Goal: Task Accomplishment & Management: Manage account settings

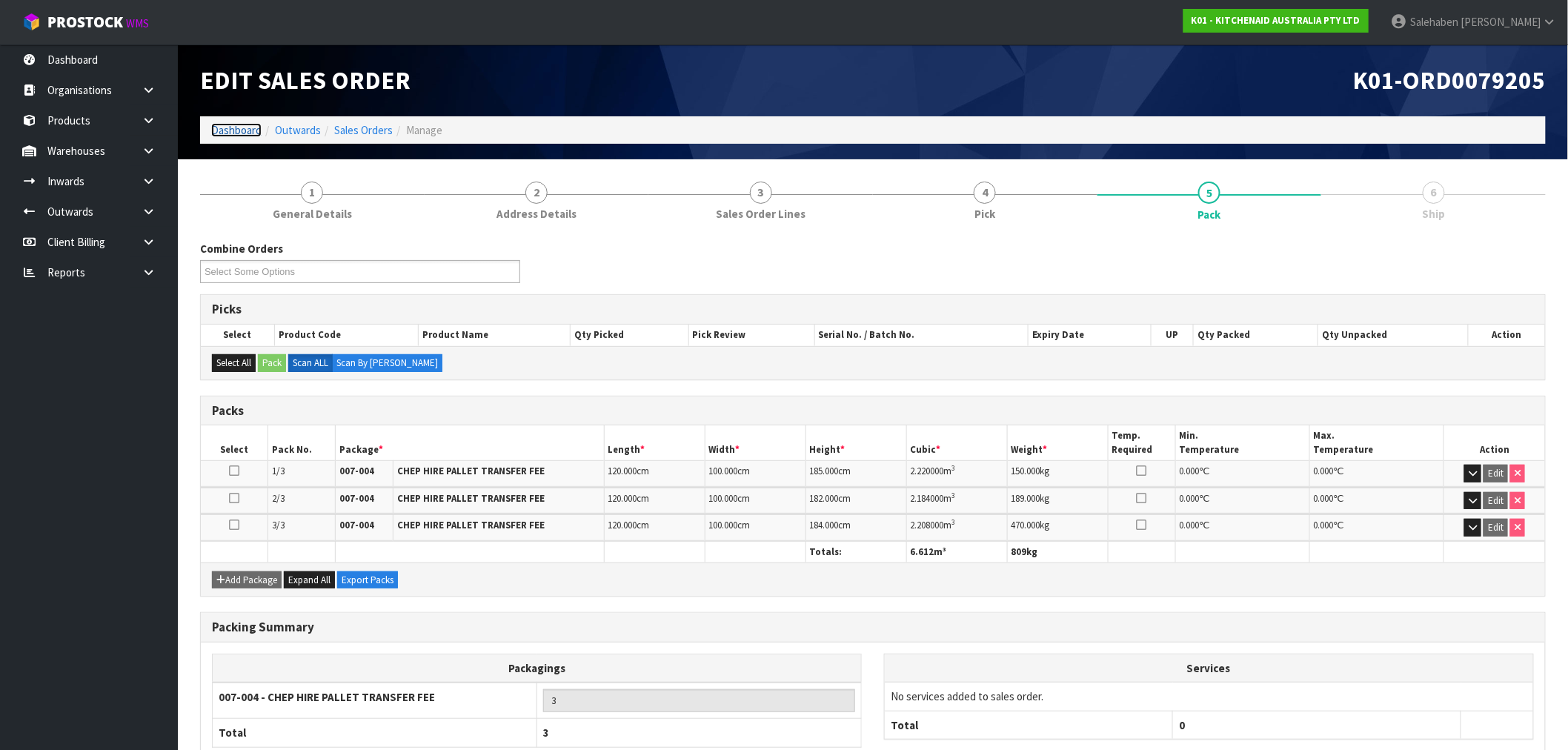
click at [243, 131] on link "Dashboard" at bounding box center [236, 130] width 51 height 14
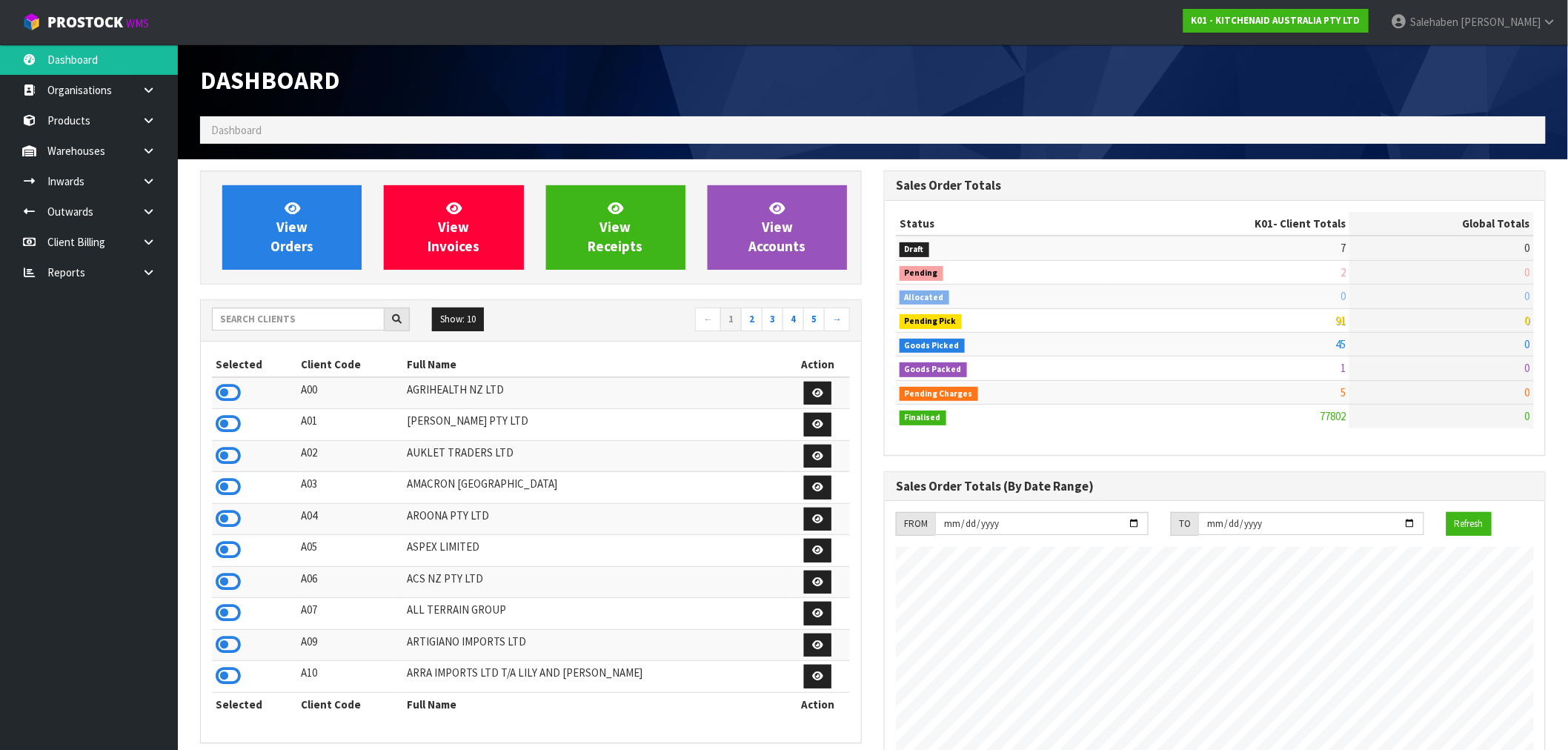
scroll to position [1123, 684]
click at [325, 321] on input "text" at bounding box center [298, 319] width 172 height 23
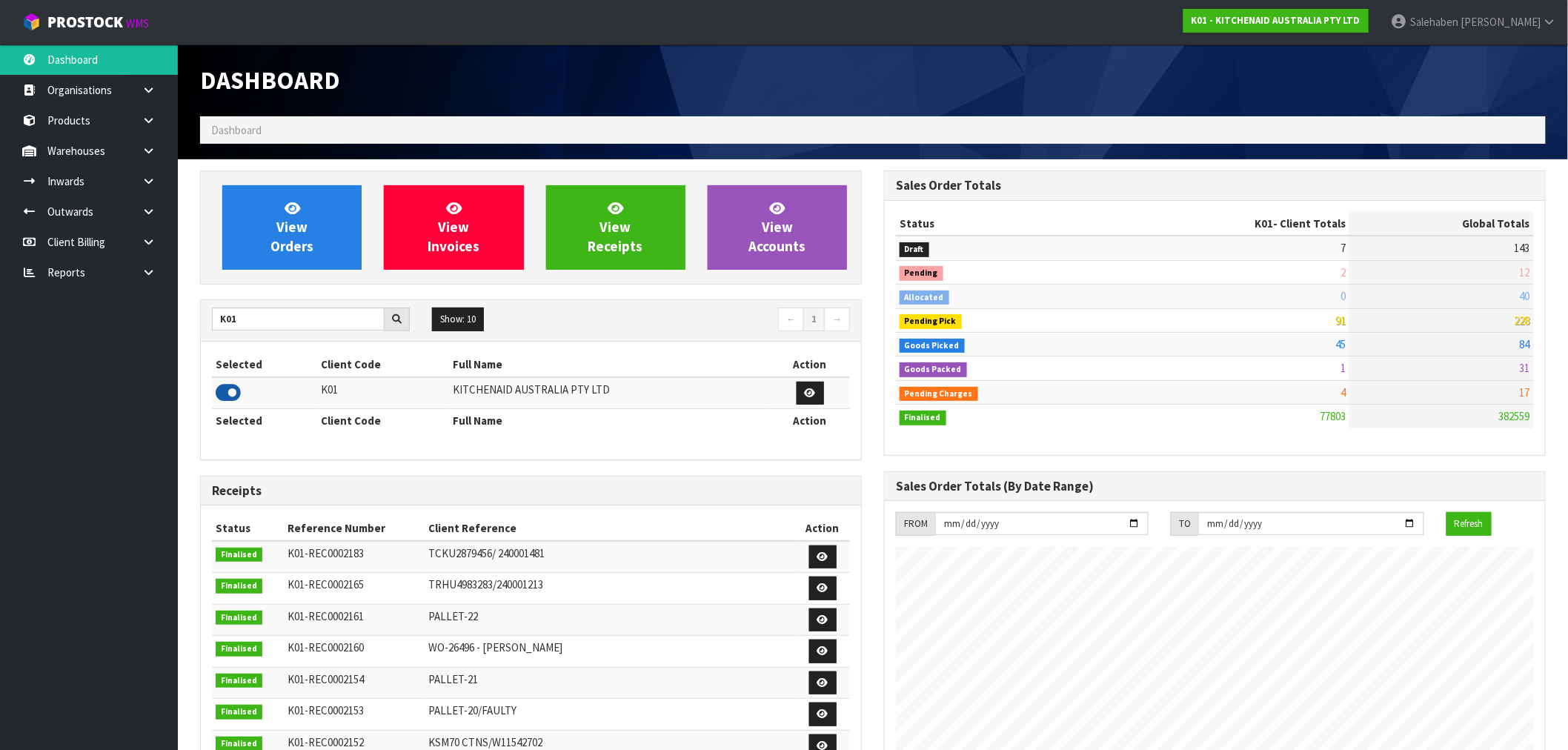
click at [227, 398] on icon at bounding box center [228, 393] width 25 height 22
drag, startPoint x: 243, startPoint y: 323, endPoint x: 196, endPoint y: 332, distance: 47.9
click at [196, 332] on div "View Orders View Invoices View Receipts View Accounts K01 Show: 10 5 10 25 50 ←…" at bounding box center [531, 604] width 684 height 868
type input "S08"
click at [216, 408] on td at bounding box center [268, 393] width 113 height 32
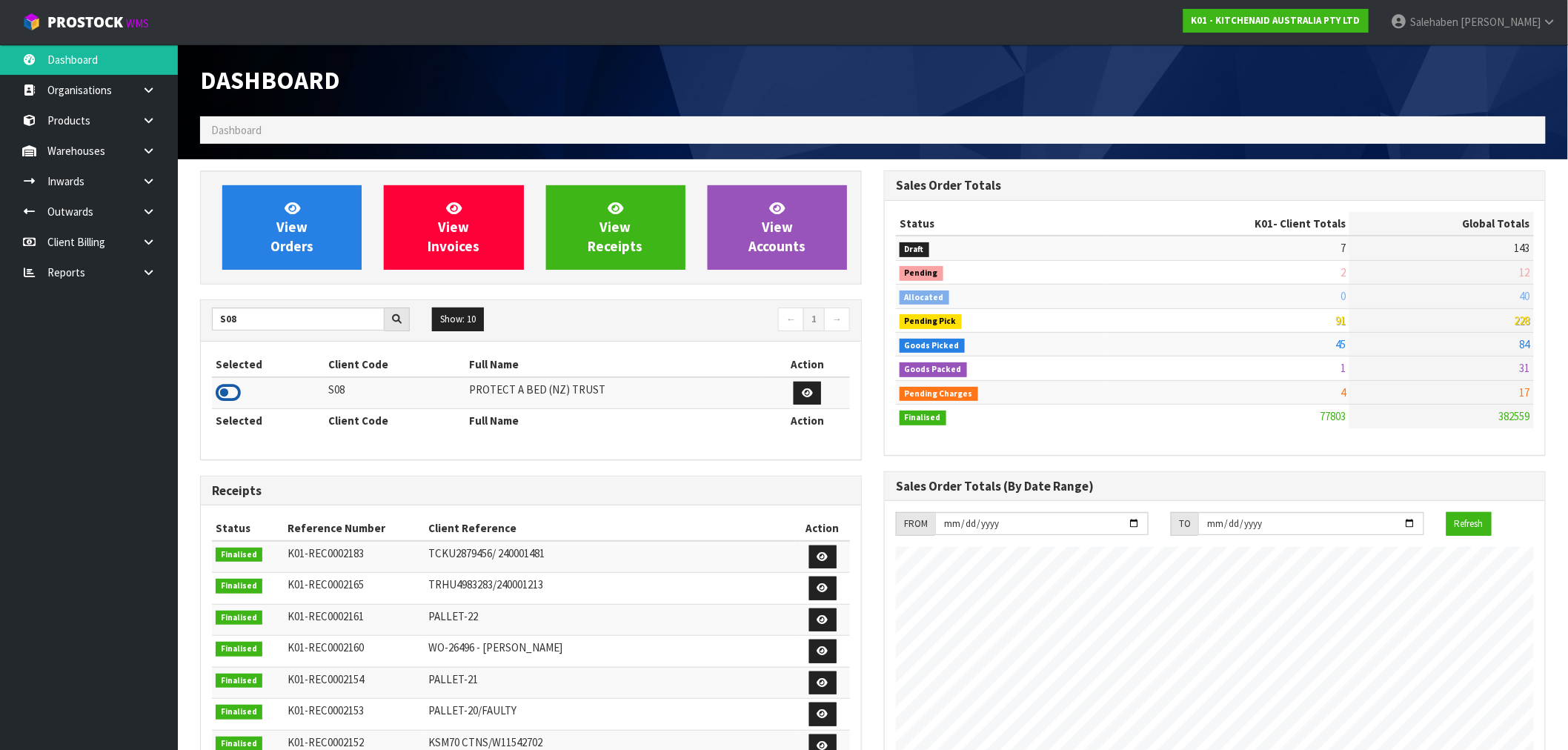
click at [223, 398] on icon at bounding box center [228, 393] width 25 height 22
drag, startPoint x: 246, startPoint y: 317, endPoint x: 208, endPoint y: 323, distance: 38.5
click at [209, 323] on div "S08" at bounding box center [311, 320] width 220 height 24
type input "C11"
click at [226, 398] on icon at bounding box center [228, 393] width 25 height 22
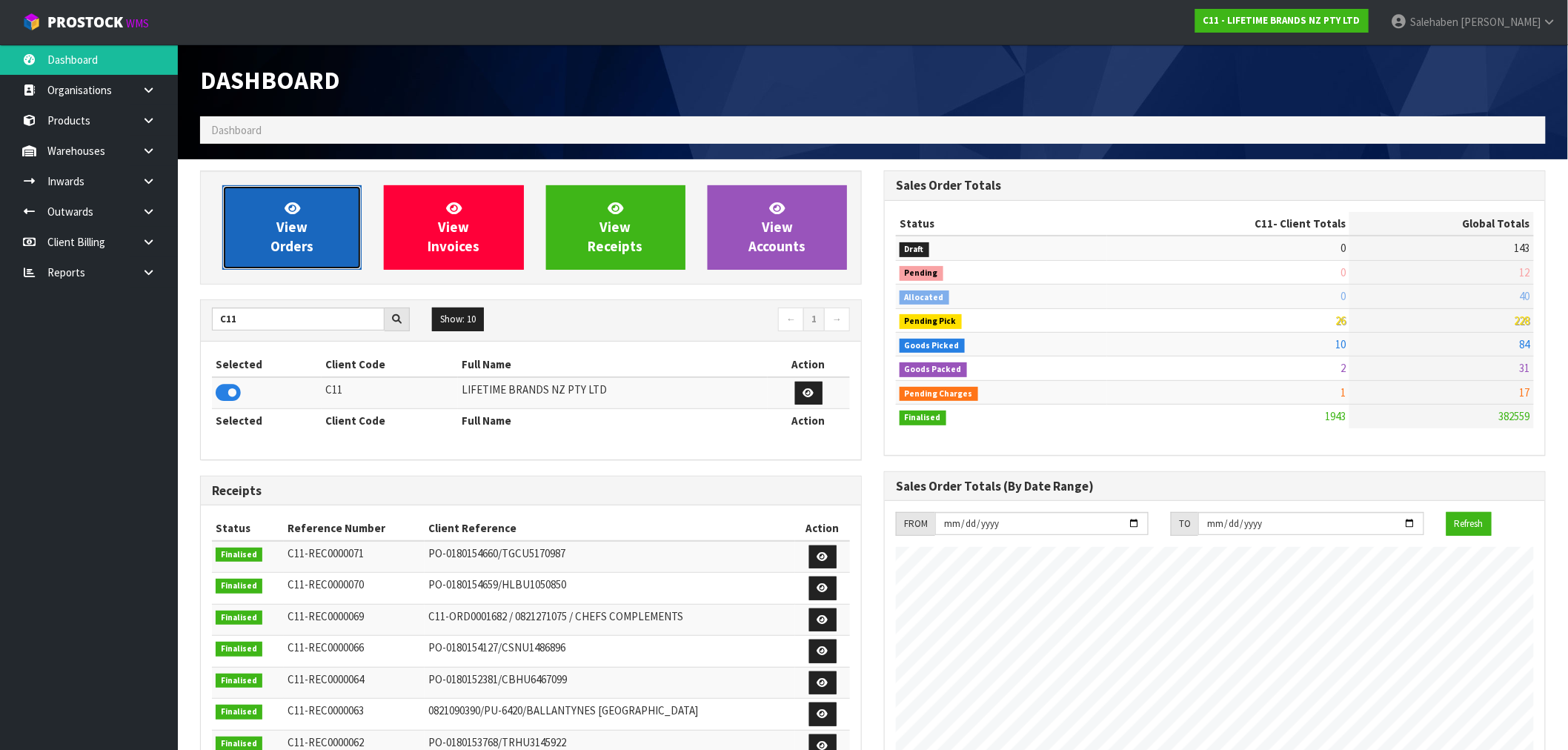
click at [262, 223] on link "View Orders" at bounding box center [291, 227] width 139 height 85
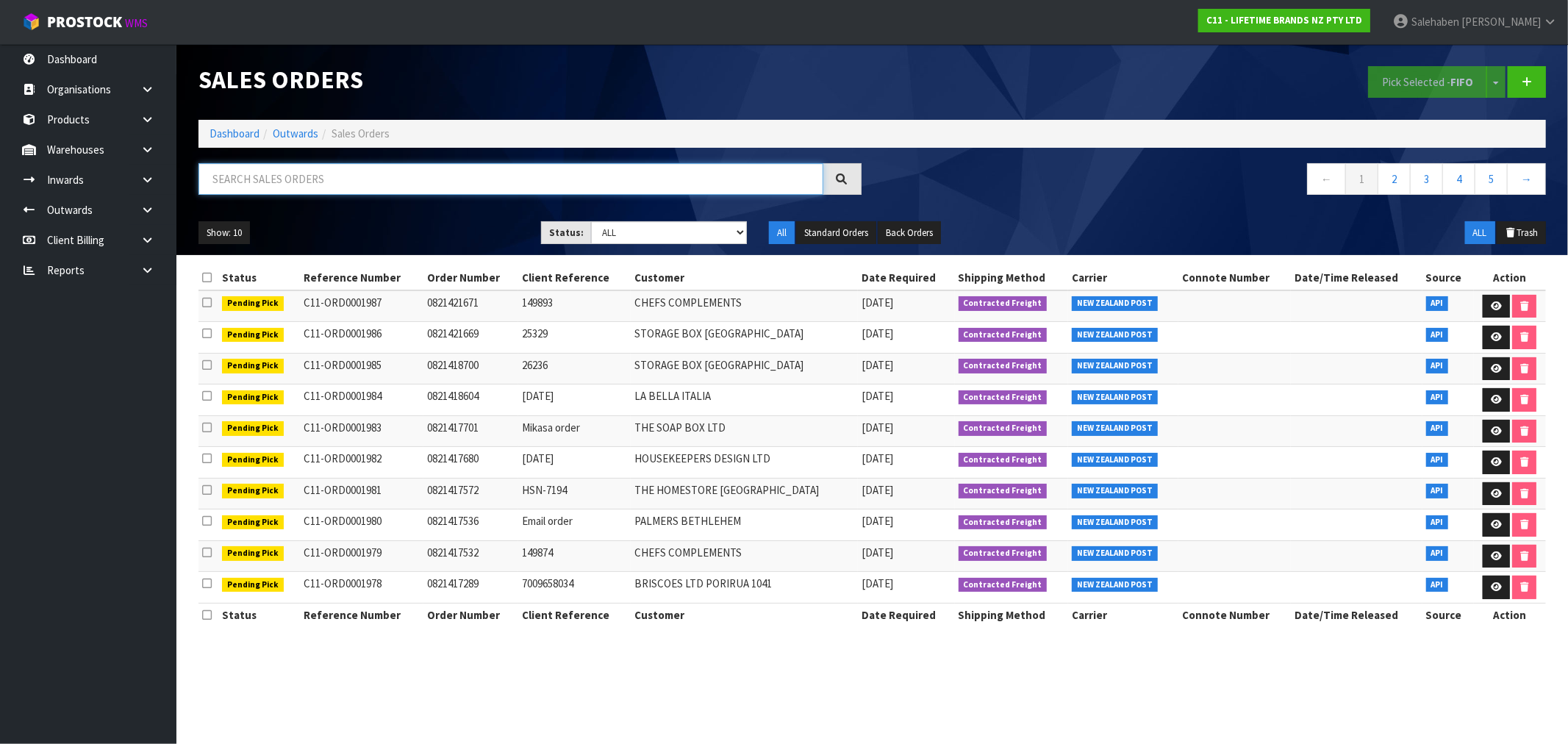
click at [416, 171] on input "text" at bounding box center [511, 178] width 625 height 32
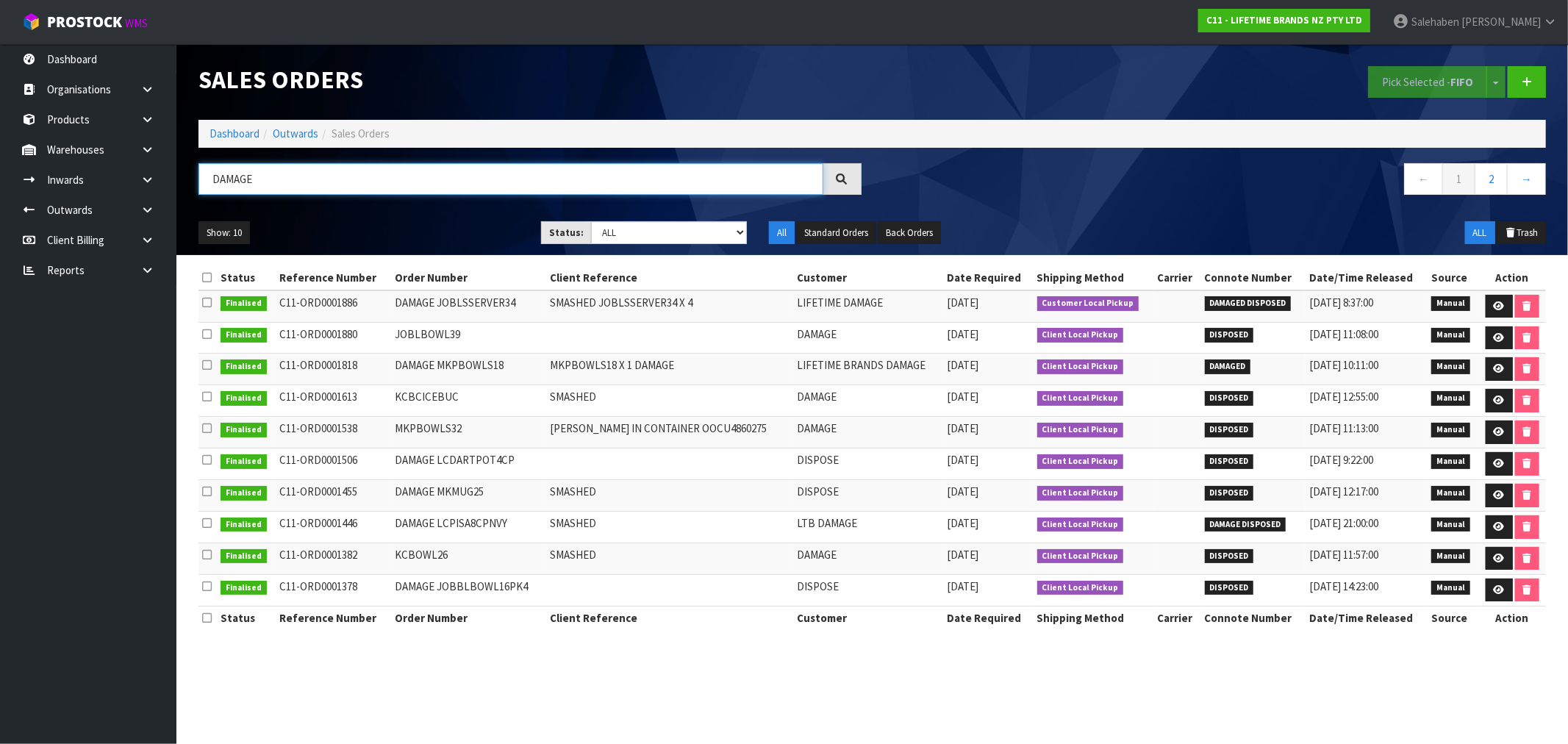
type input "DAMAGE"
click at [231, 142] on ol "Dashboard Outwards Sales Orders" at bounding box center [872, 133] width 1348 height 27
click at [231, 136] on link "Dashboard" at bounding box center [234, 133] width 50 height 14
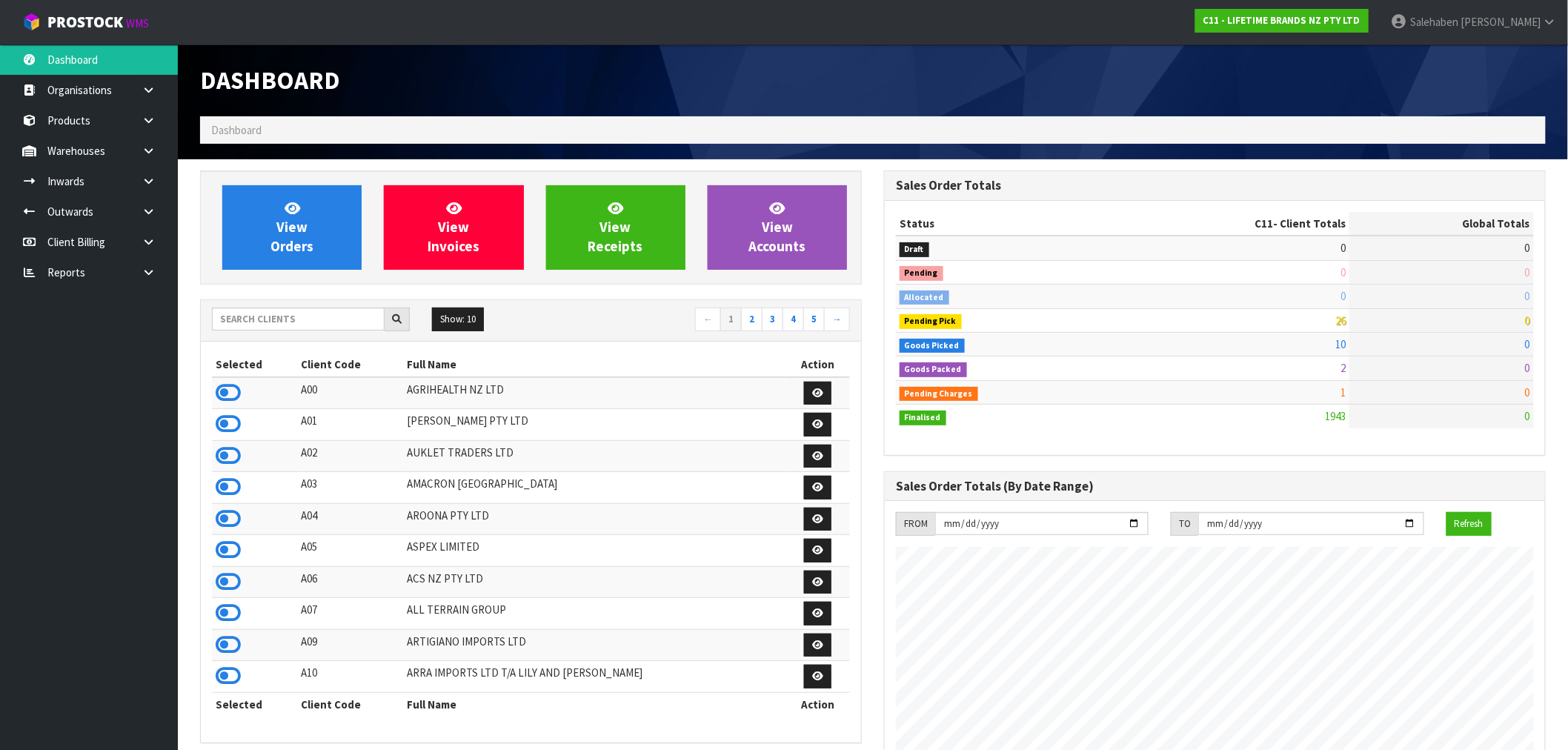
scroll to position [1123, 684]
click at [256, 320] on input "text" at bounding box center [298, 319] width 172 height 23
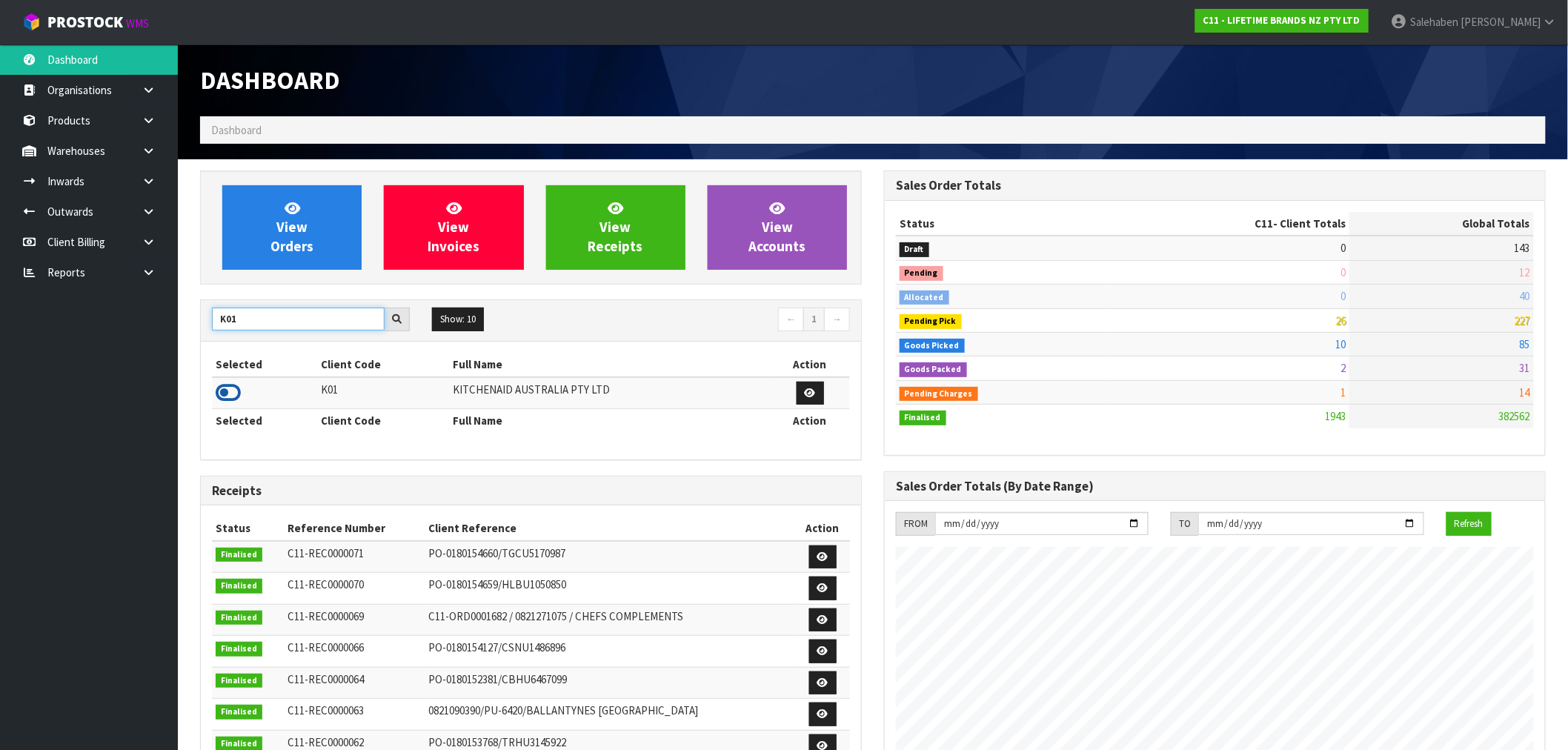
type input "K01"
click at [233, 396] on icon at bounding box center [228, 393] width 25 height 22
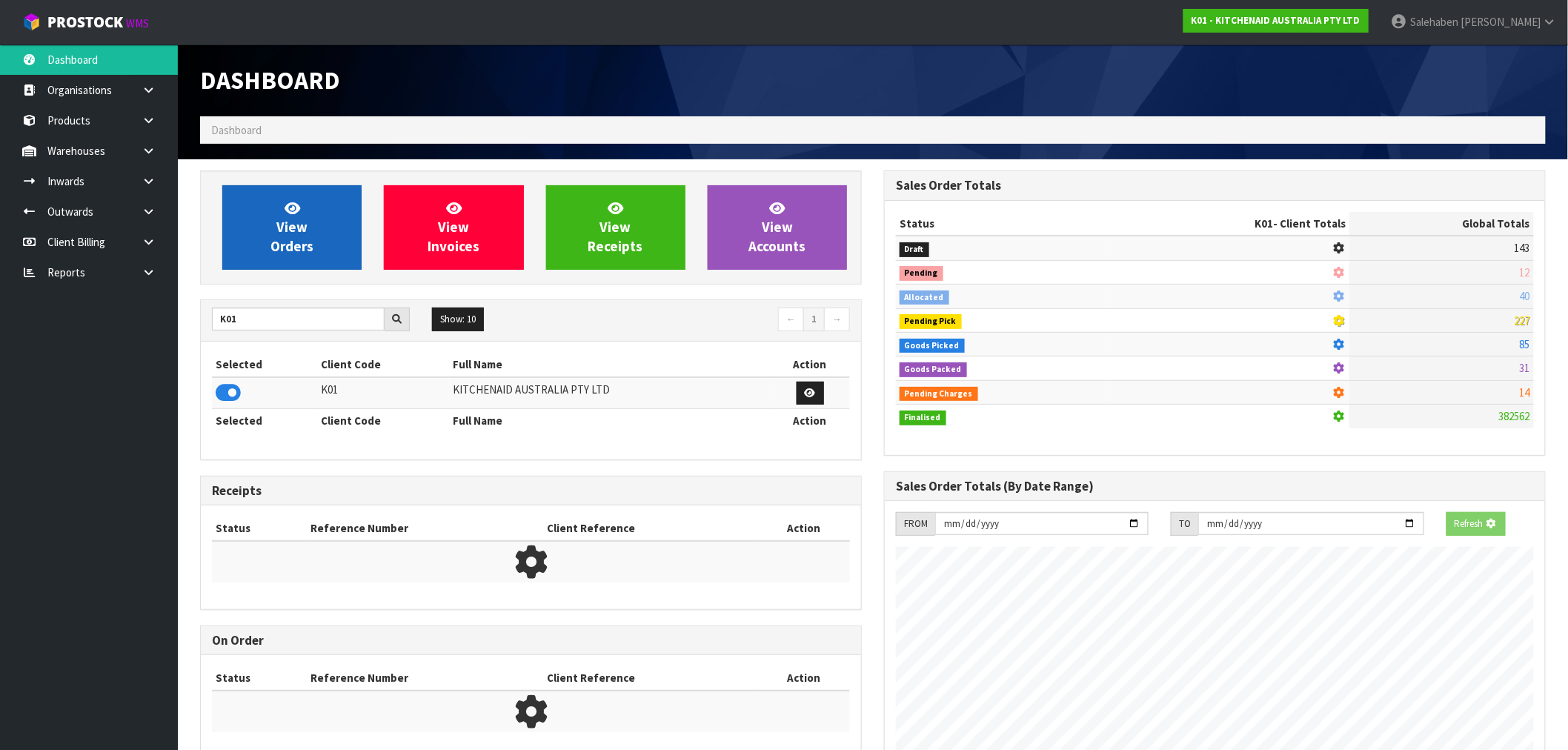
scroll to position [925, 684]
click at [267, 252] on link "View Orders" at bounding box center [291, 227] width 139 height 85
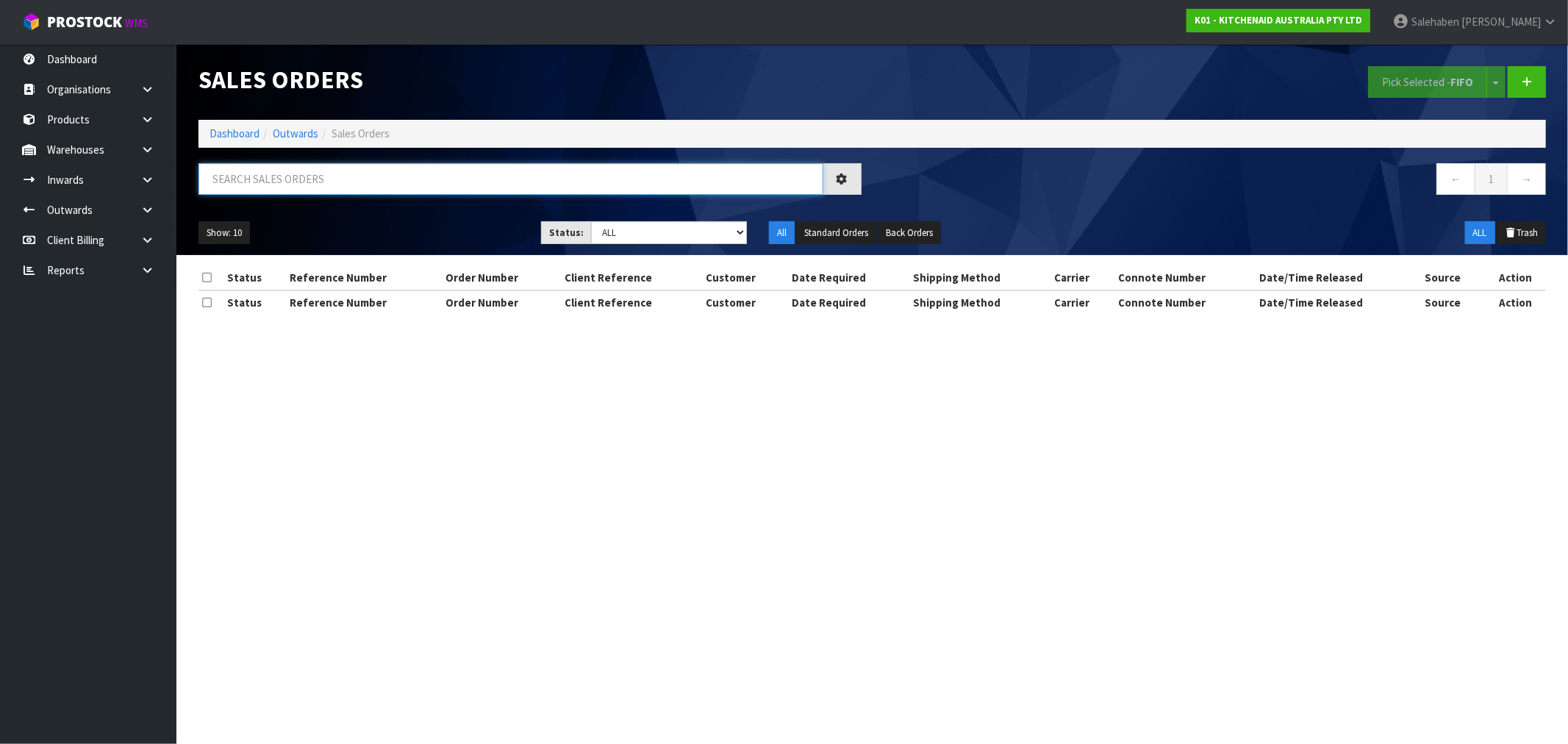
click at [265, 181] on input "text" at bounding box center [511, 178] width 625 height 32
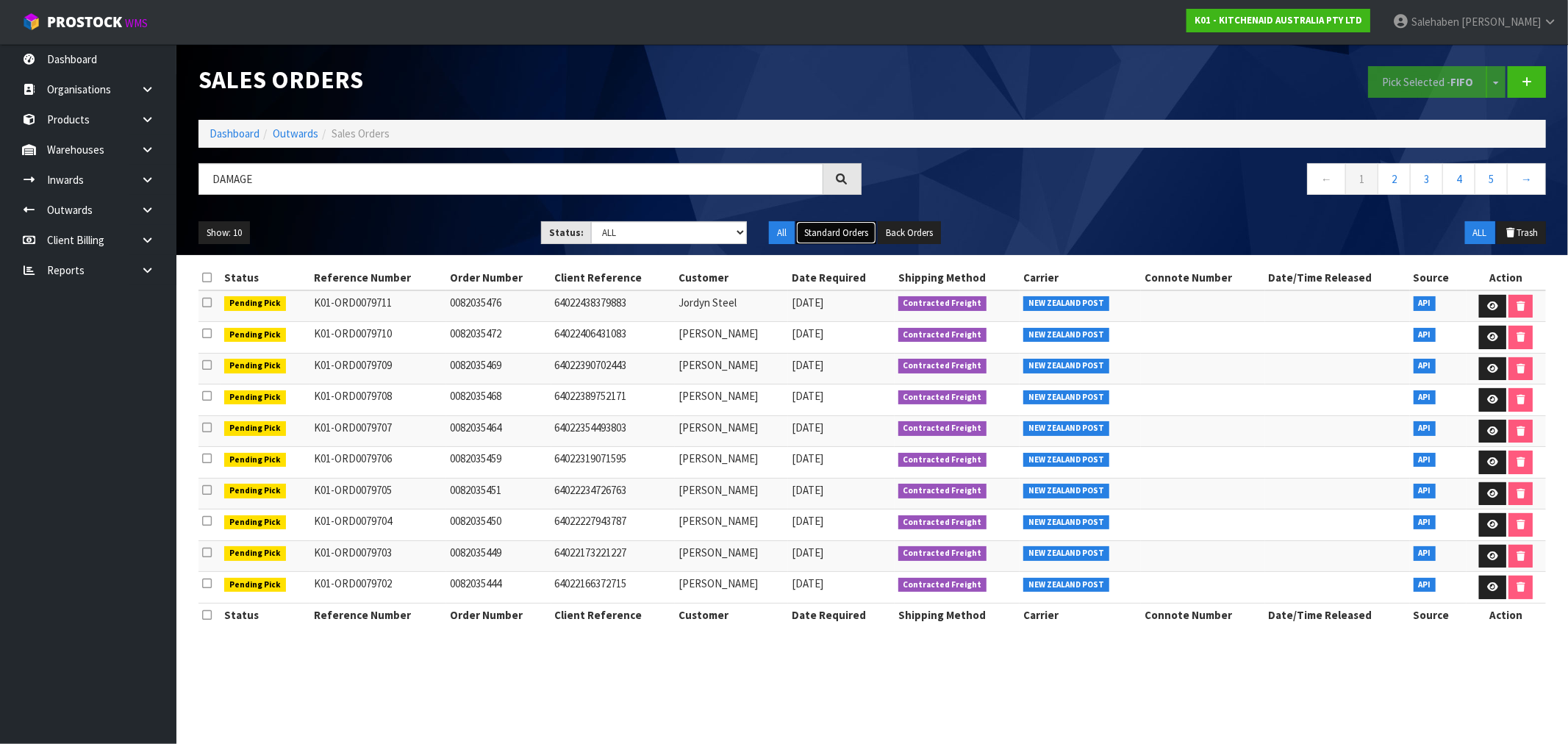
click at [844, 233] on button "Standard Orders" at bounding box center [836, 233] width 80 height 24
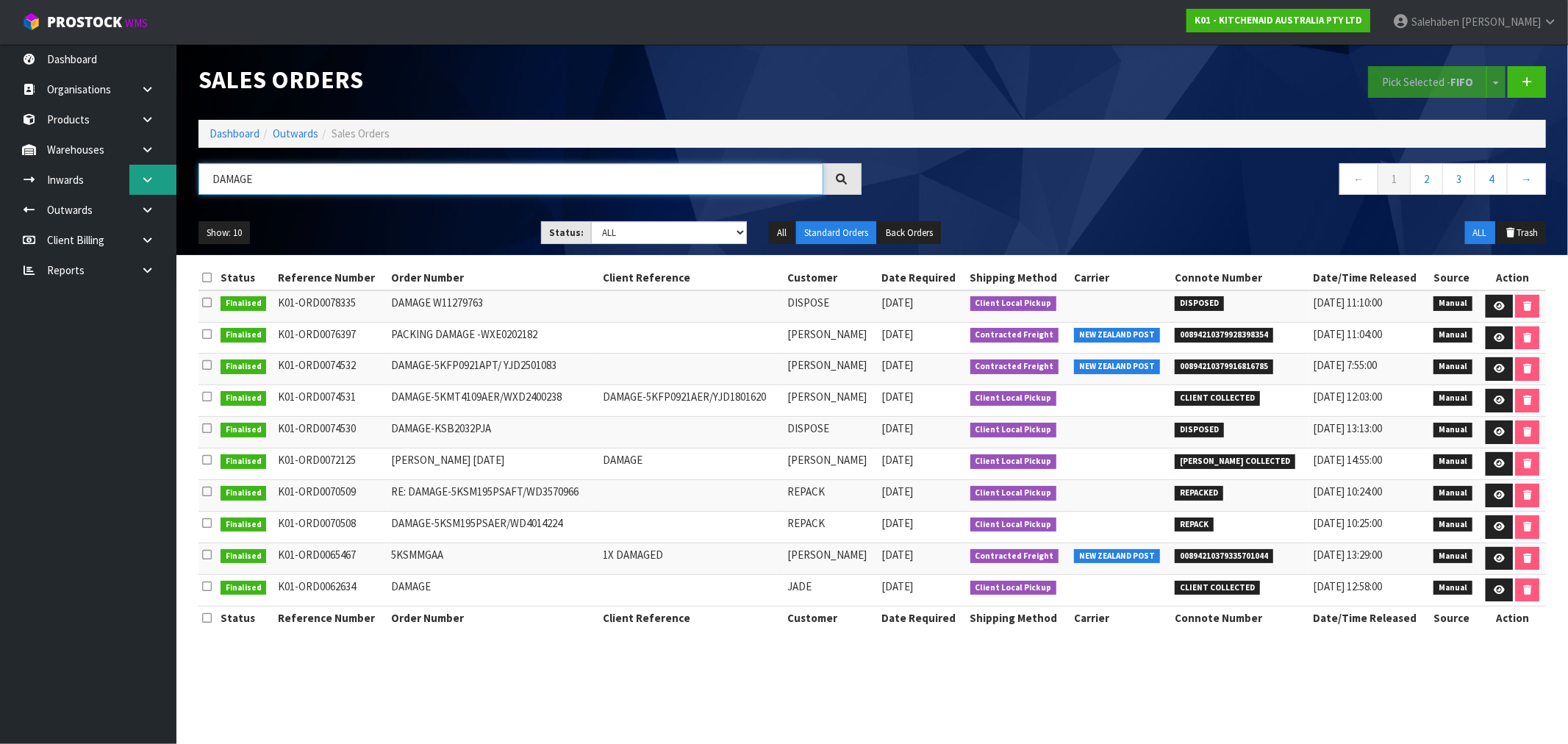
drag, startPoint x: 185, startPoint y: 184, endPoint x: 153, endPoint y: 184, distance: 32.0
click at [153, 184] on body "Toggle navigation ProStock WMS K01 - KITCHENAID AUSTRALIA PTY LTD Salehaben Pat…" at bounding box center [784, 372] width 1568 height 744
type input "DISPOSE"
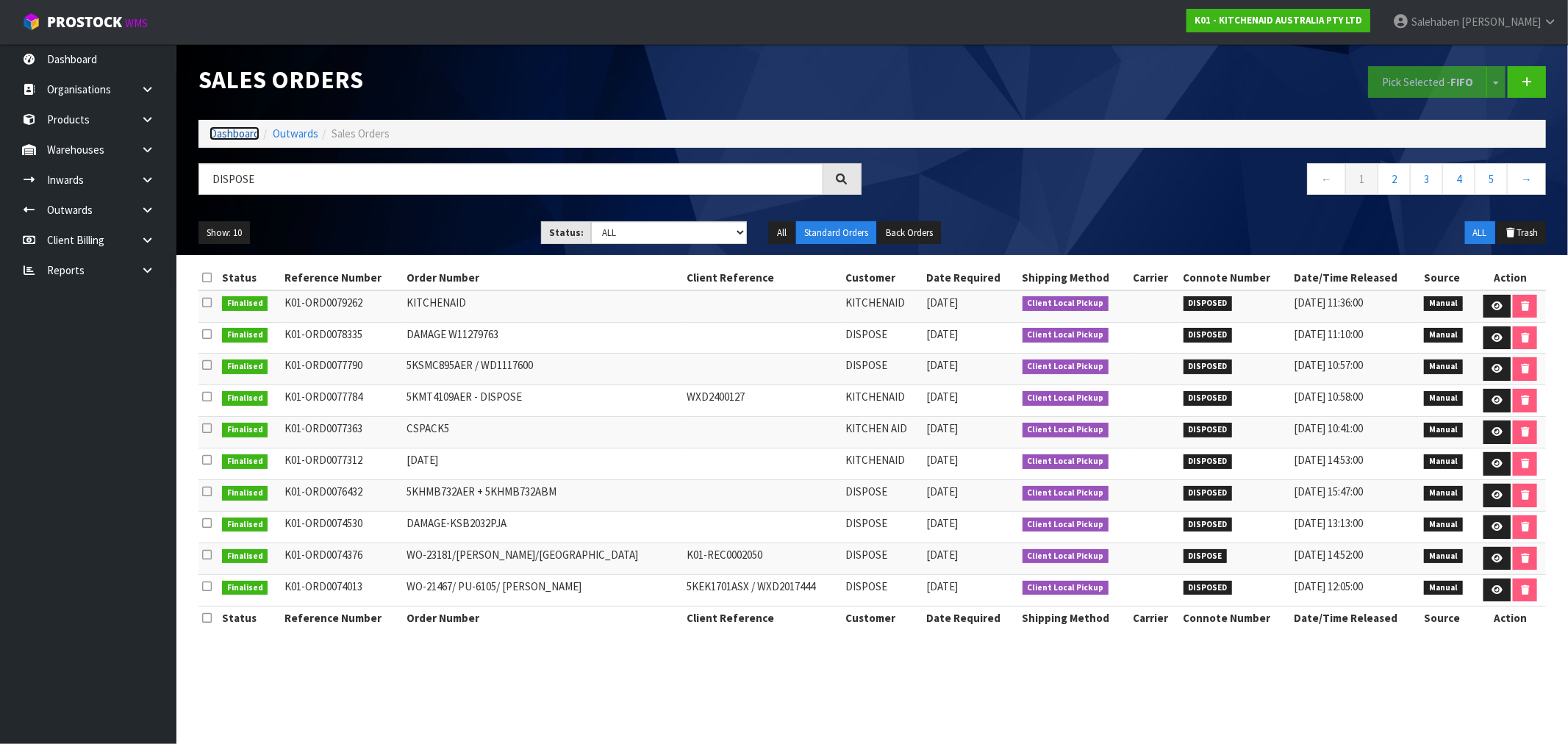
click at [245, 134] on link "Dashboard" at bounding box center [234, 133] width 50 height 14
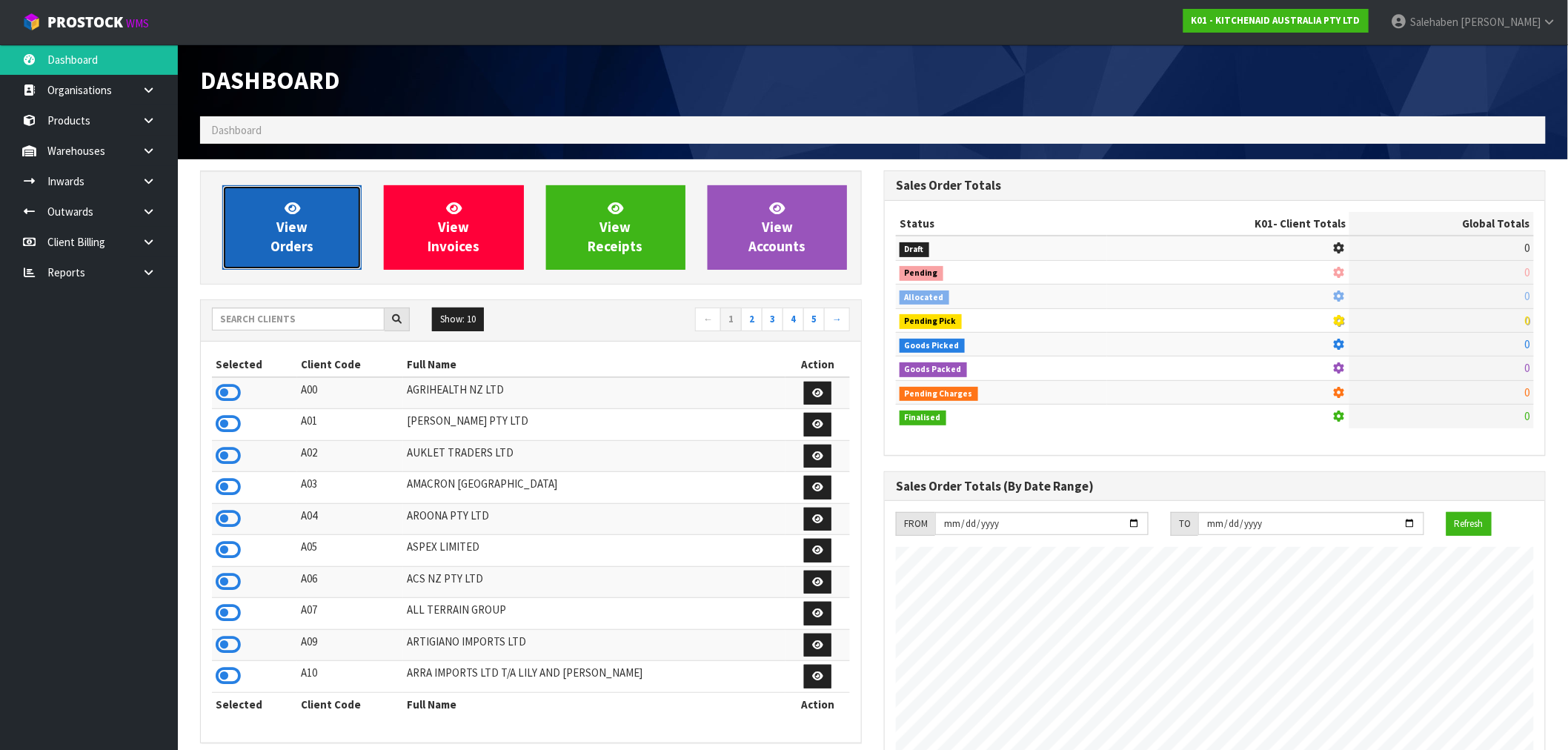
click at [320, 233] on link "View Orders" at bounding box center [291, 227] width 139 height 85
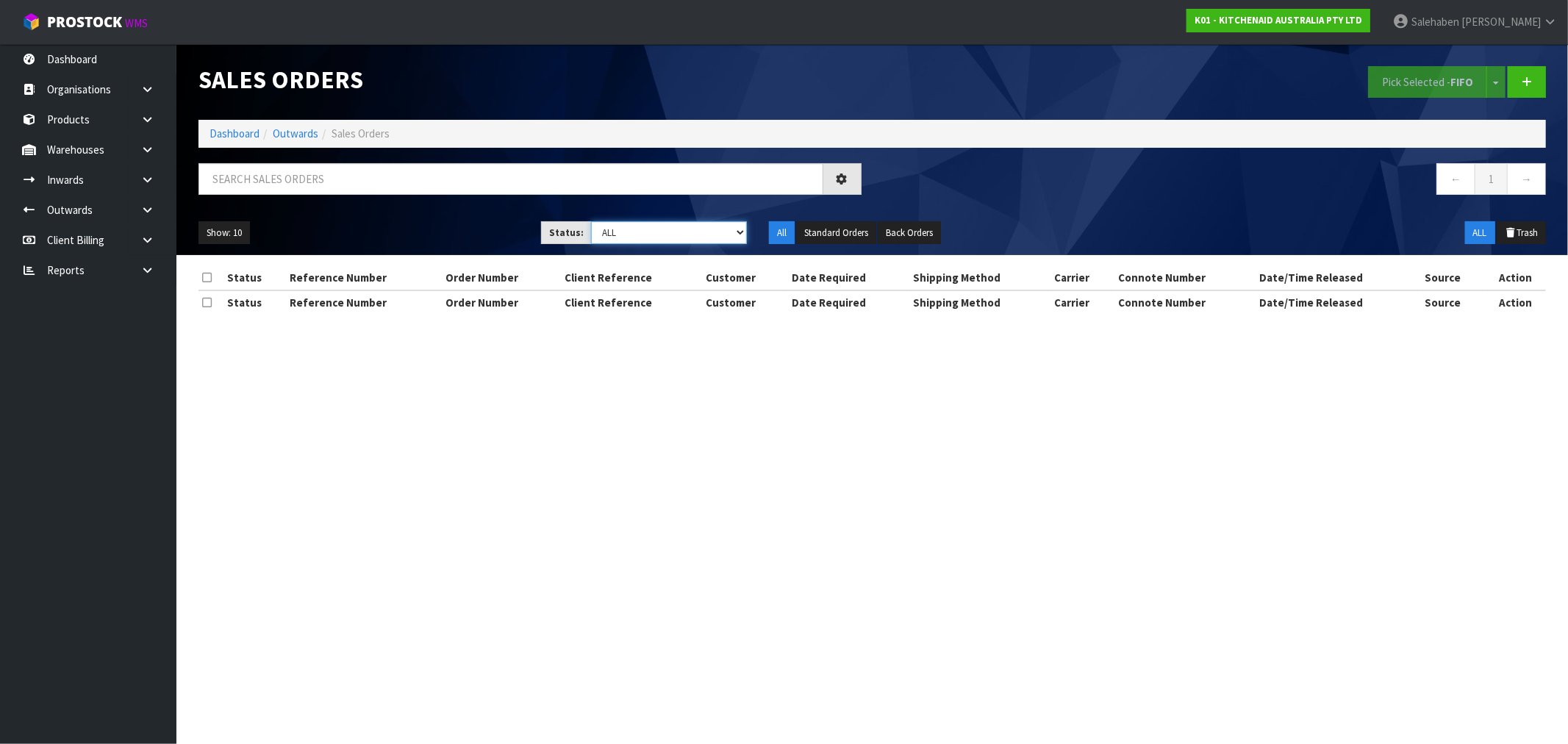
click at [711, 233] on select "Draft Pending Allocated Pending Pick Goods Picked Goods Packed Pending Charges …" at bounding box center [669, 232] width 156 height 23
select select "string:3"
click at [591, 221] on select "Draft Pending Allocated Pending Pick Goods Picked Goods Packed Pending Charges …" at bounding box center [669, 232] width 156 height 23
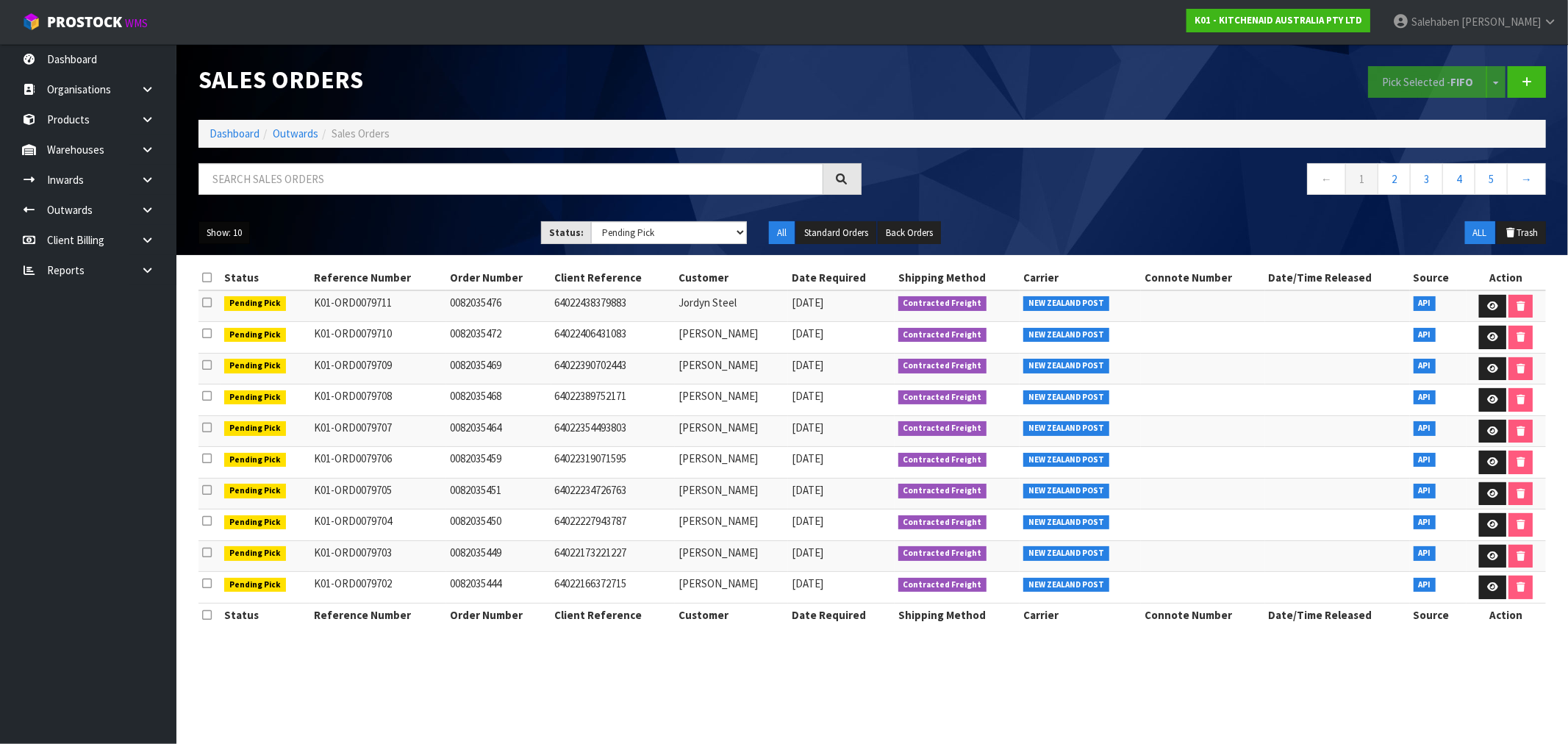
drag, startPoint x: 220, startPoint y: 230, endPoint x: 217, endPoint y: 243, distance: 13.3
click at [219, 231] on button "Show: 10" at bounding box center [224, 233] width 52 height 24
click at [222, 318] on link "50" at bounding box center [257, 320] width 116 height 20
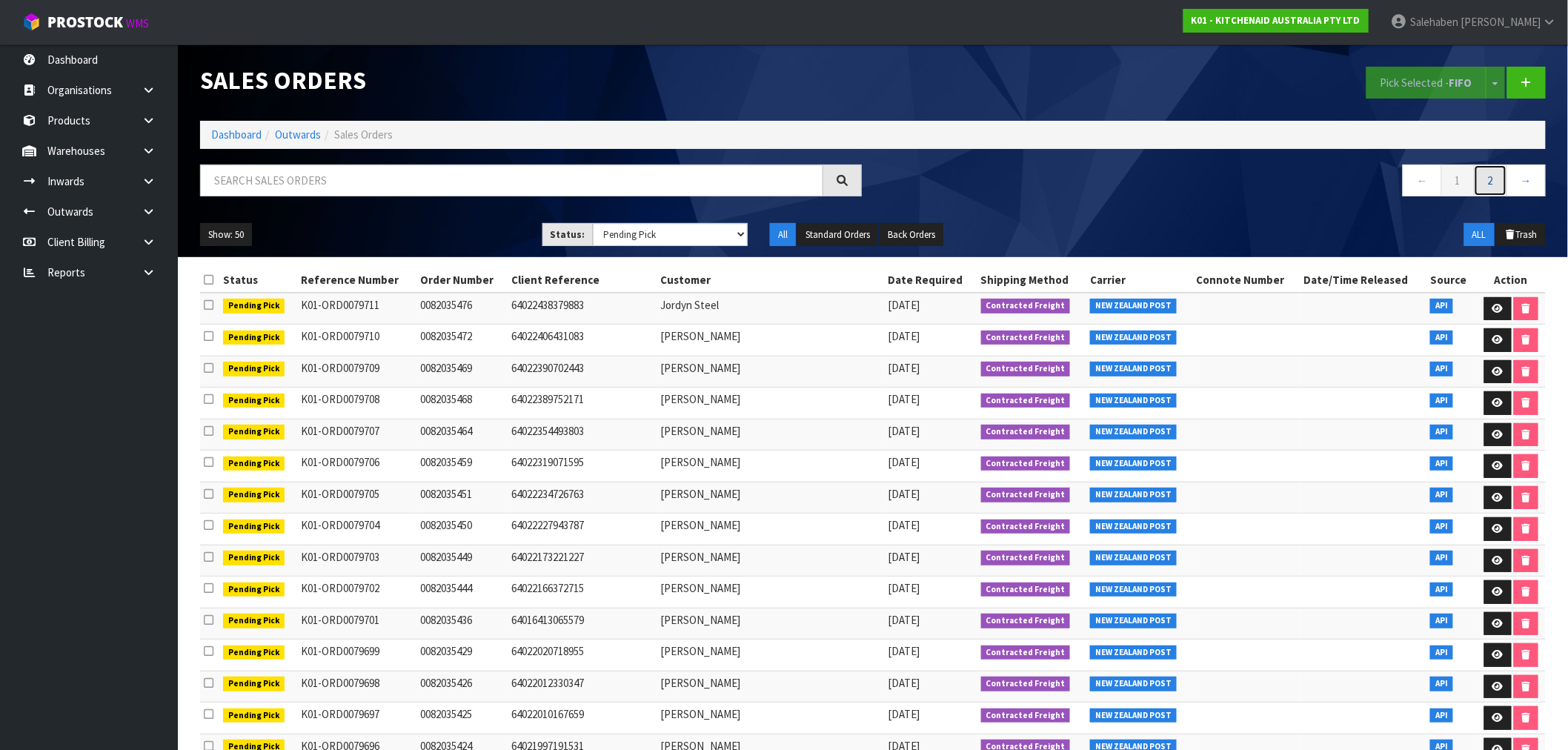
click at [1491, 172] on link "2" at bounding box center [1491, 180] width 33 height 32
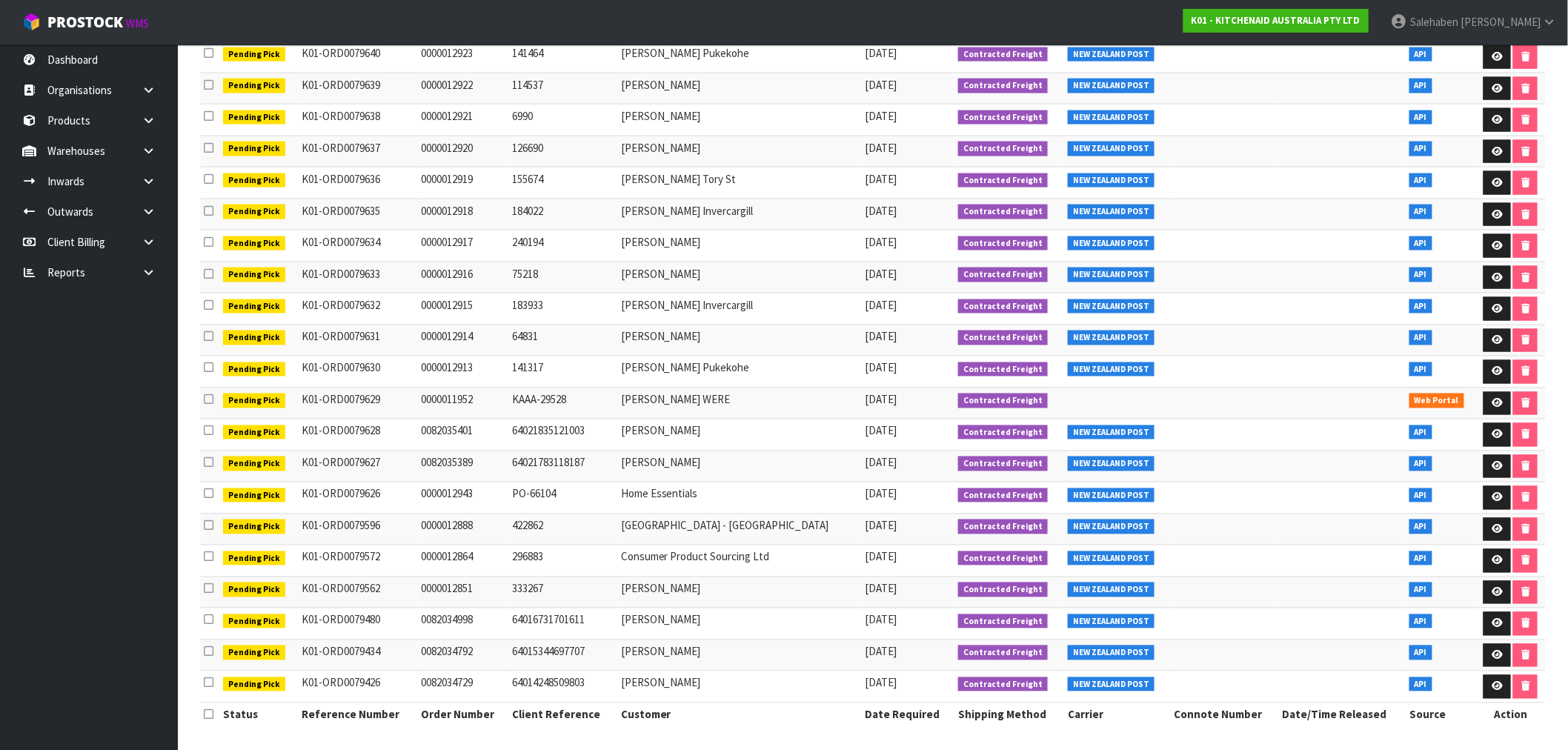
scroll to position [863, 0]
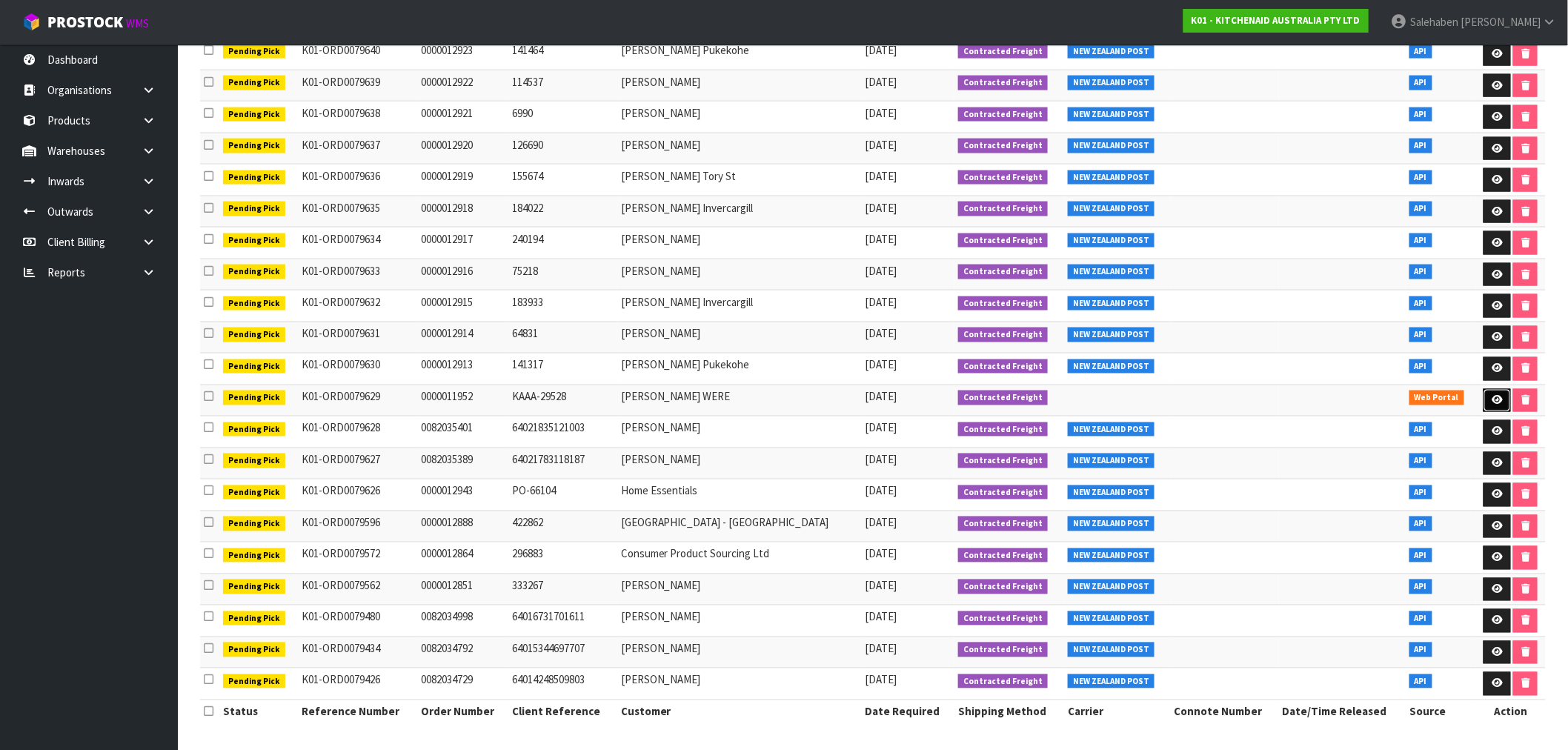
click at [1484, 397] on link at bounding box center [1497, 401] width 27 height 24
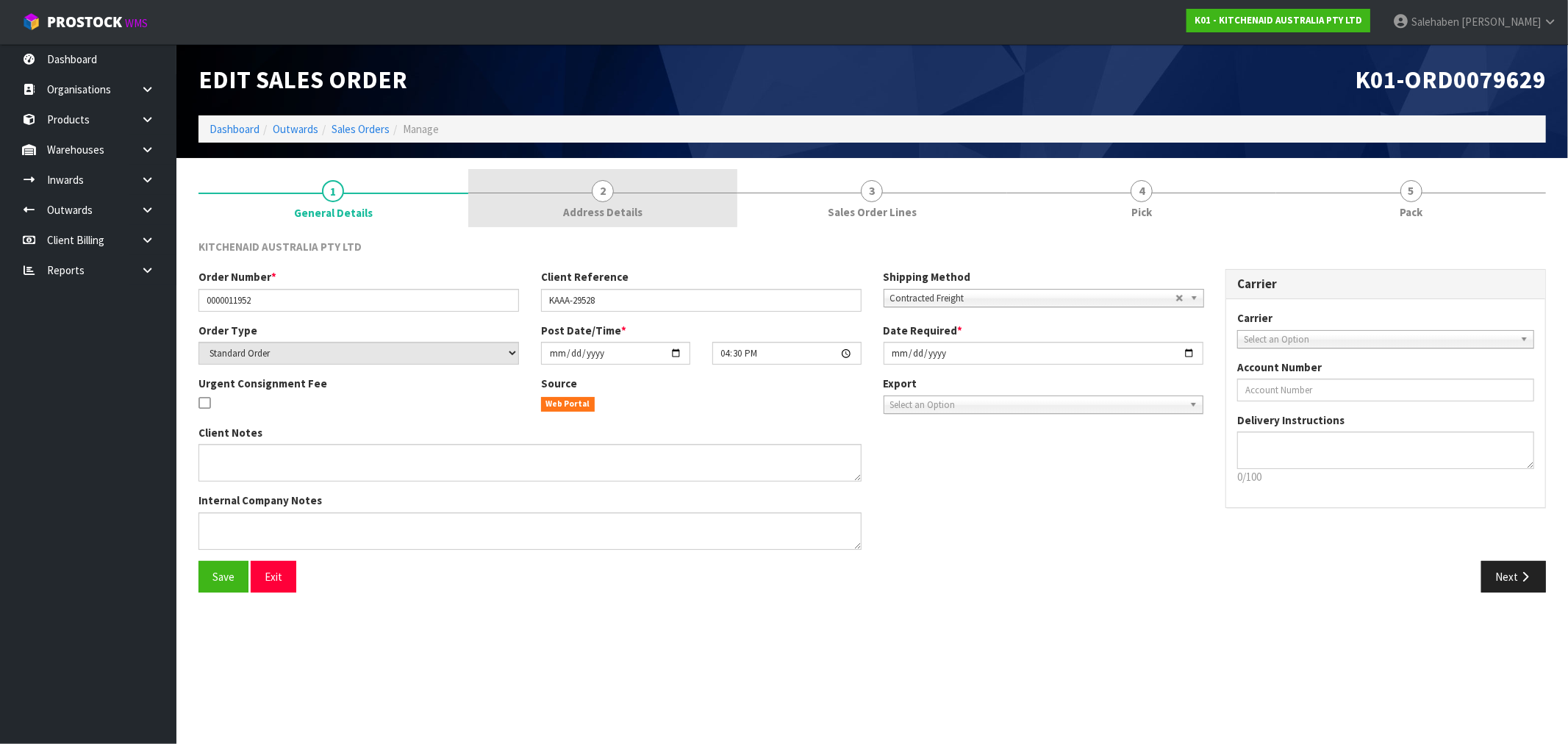
click at [599, 201] on span "2" at bounding box center [603, 191] width 22 height 22
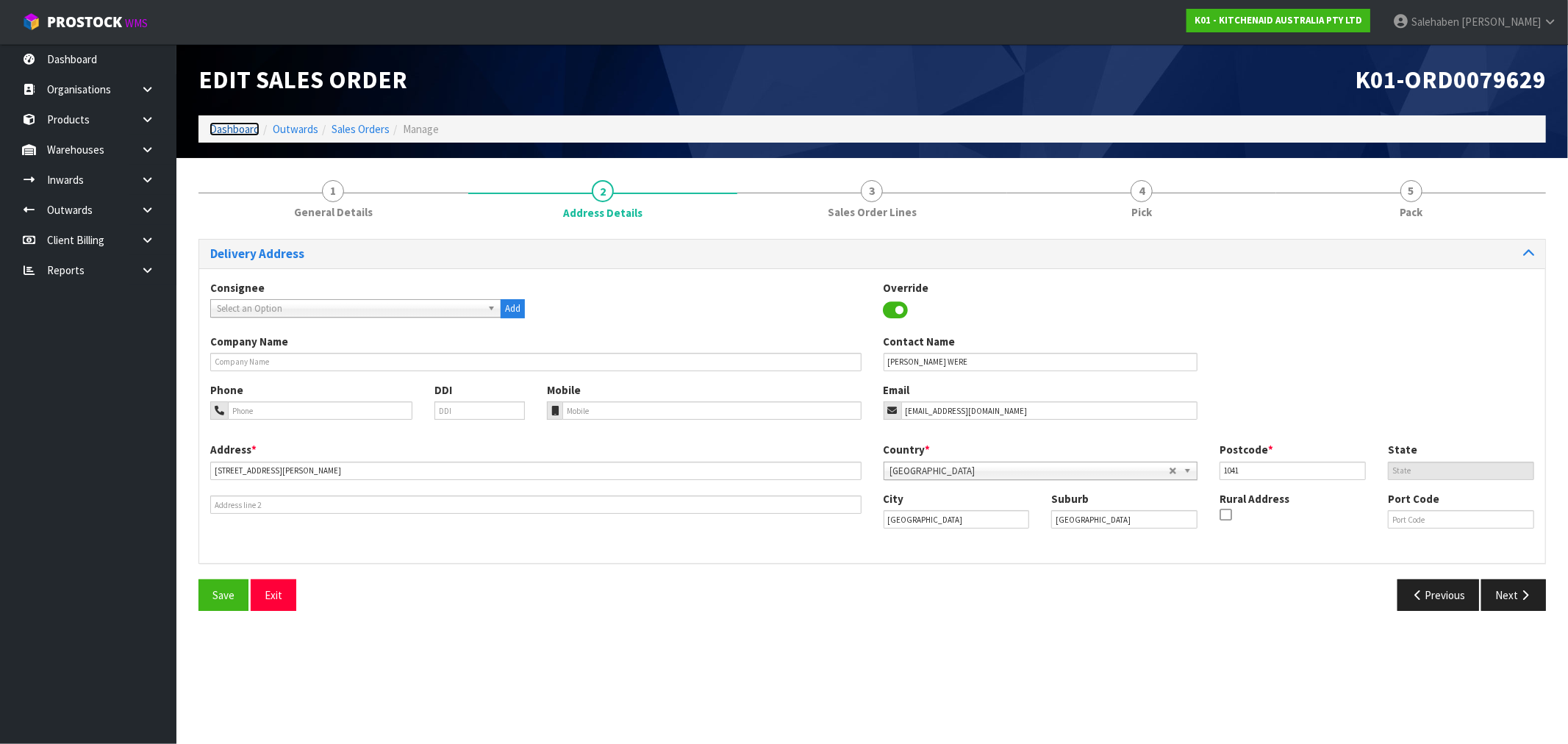
click at [231, 130] on link "Dashboard" at bounding box center [234, 129] width 50 height 14
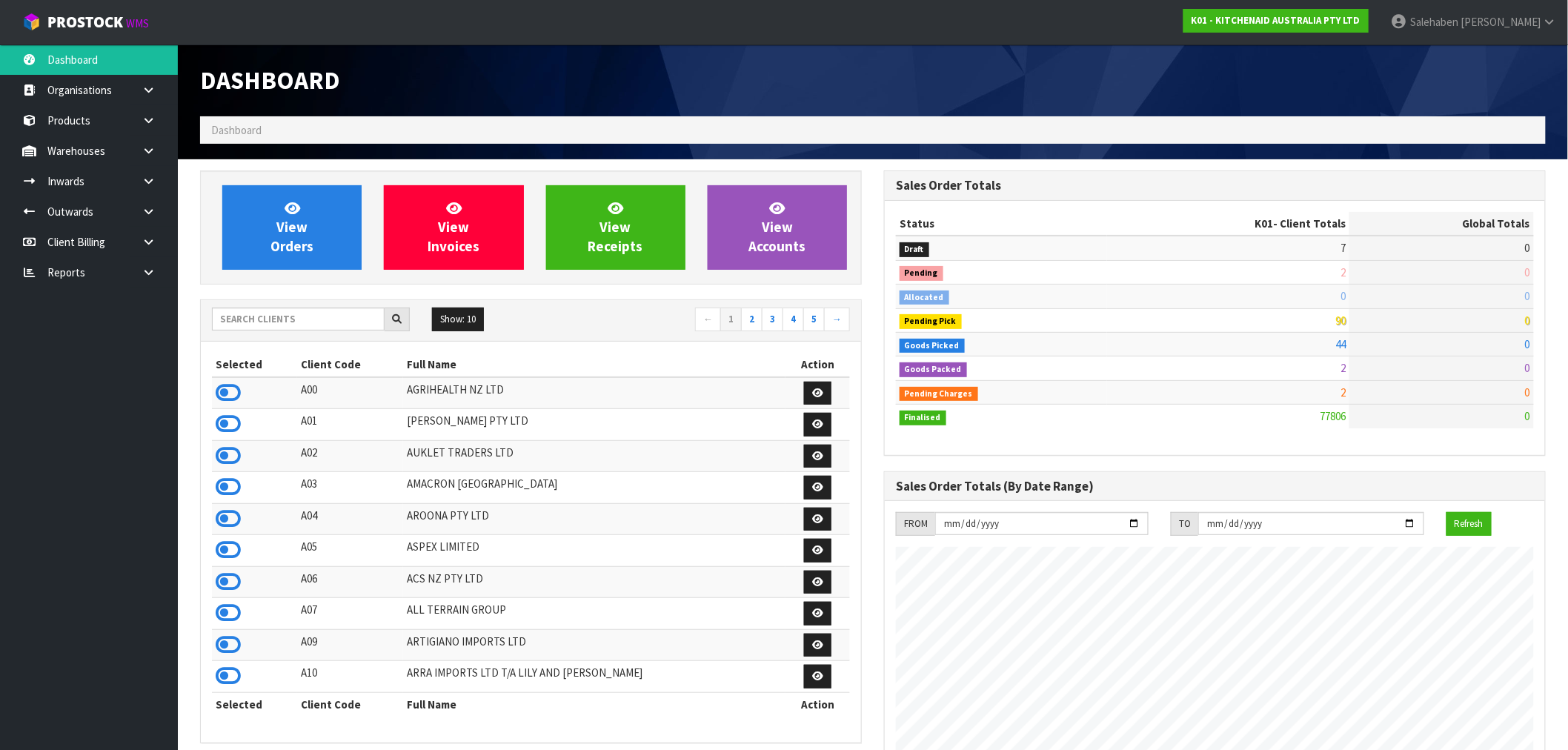
scroll to position [1123, 684]
click at [235, 390] on icon at bounding box center [228, 393] width 25 height 22
drag, startPoint x: 301, startPoint y: 308, endPoint x: 299, endPoint y: 316, distance: 8.2
click at [300, 313] on div "Show: 10 5 10 25 50 ← 1 2 3 4 5 →" at bounding box center [531, 321] width 661 height 42
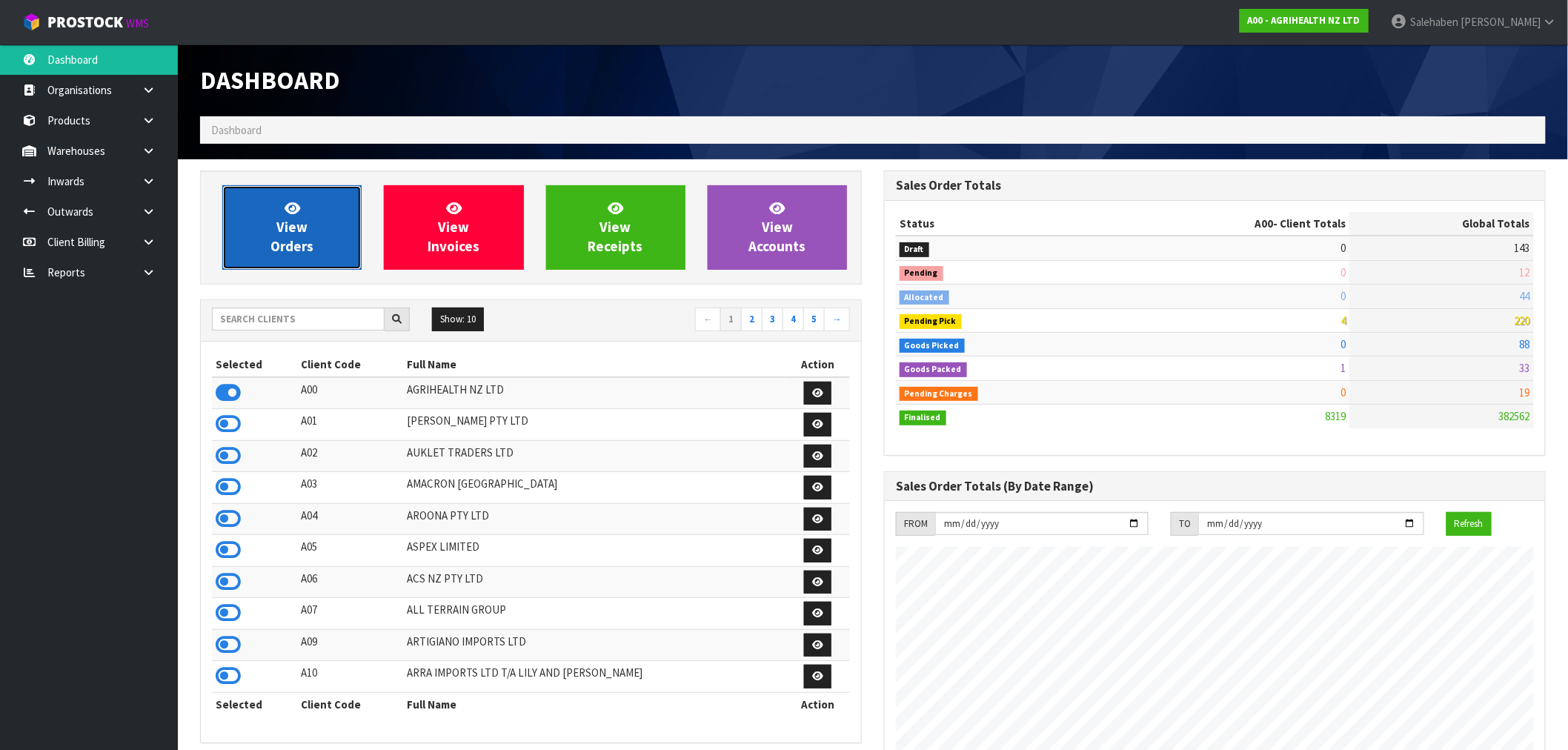
click at [276, 228] on link "View Orders" at bounding box center [291, 227] width 139 height 85
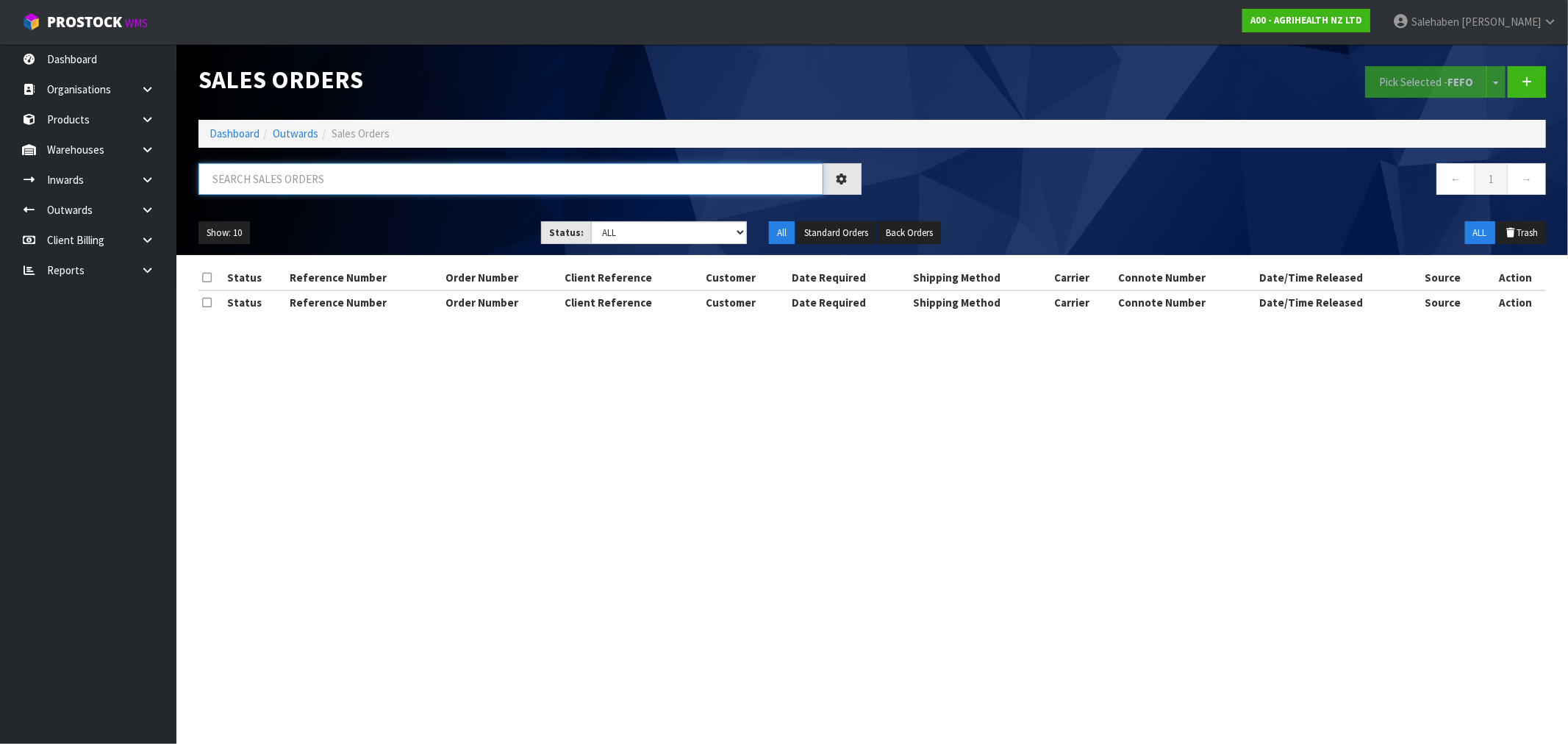
click at [213, 174] on input "text" at bounding box center [511, 178] width 625 height 32
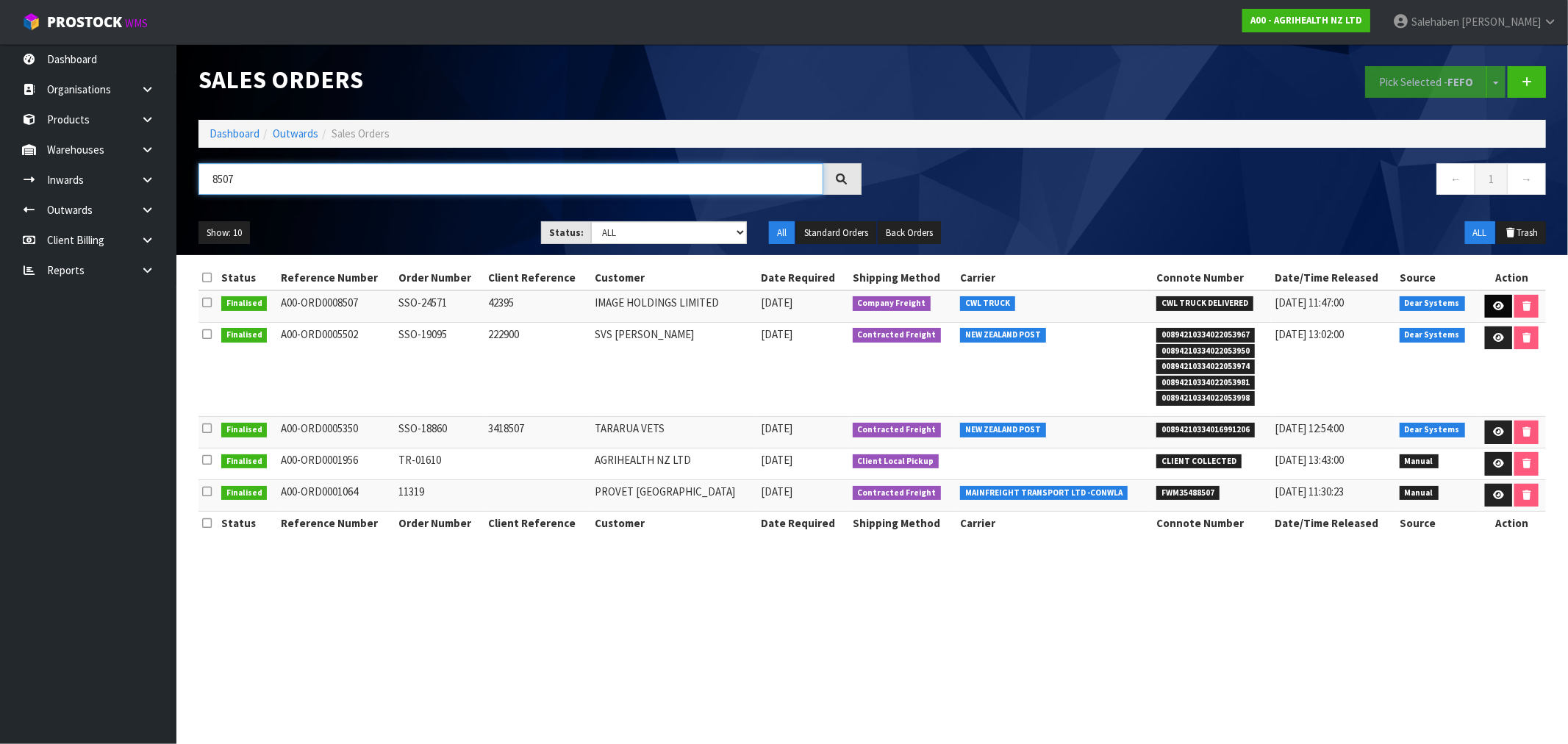
type input "8507"
click at [1494, 307] on icon at bounding box center [1498, 306] width 11 height 10
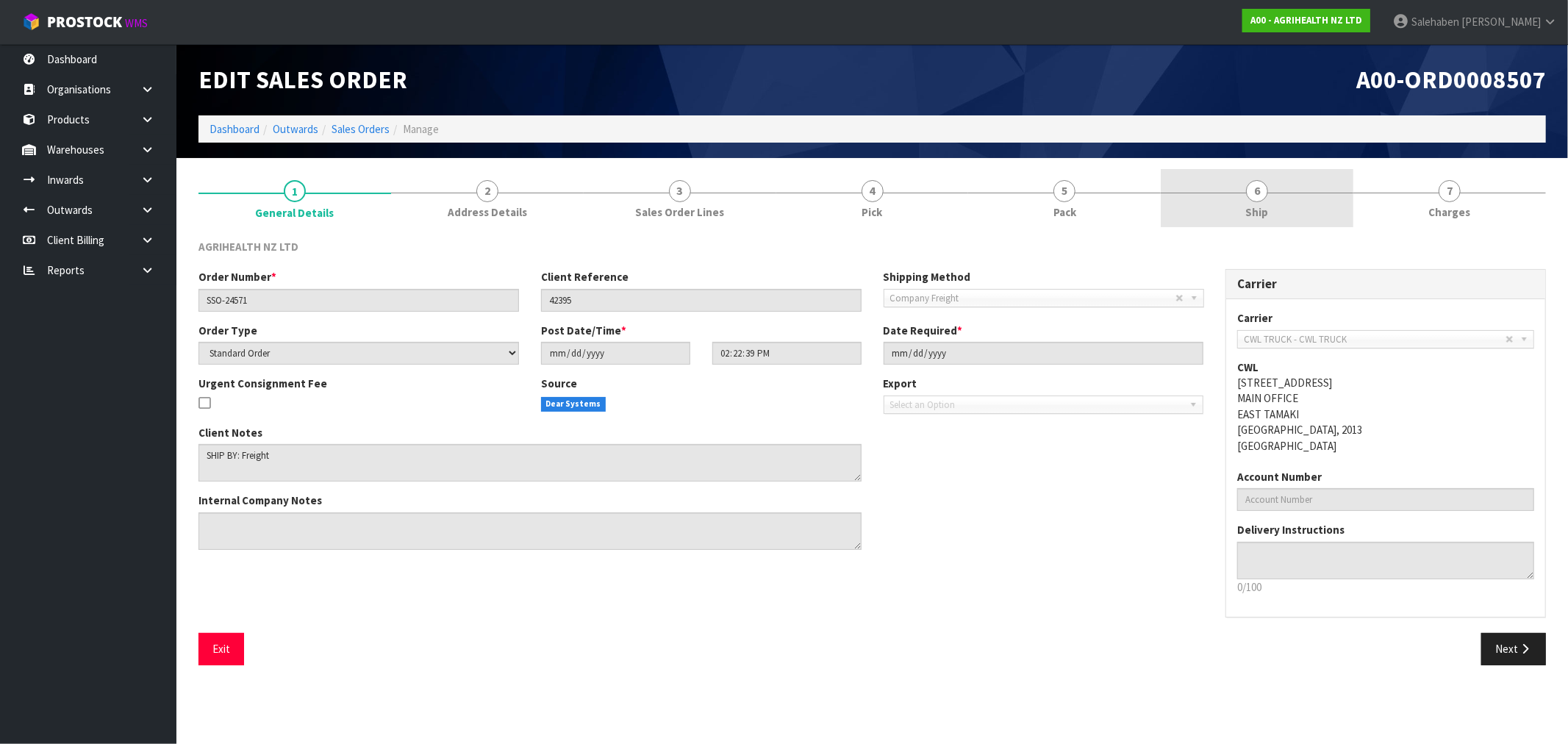
drag, startPoint x: 1268, startPoint y: 212, endPoint x: 1258, endPoint y: 210, distance: 10.2
click at [1267, 211] on link "6 Ship" at bounding box center [1257, 198] width 192 height 58
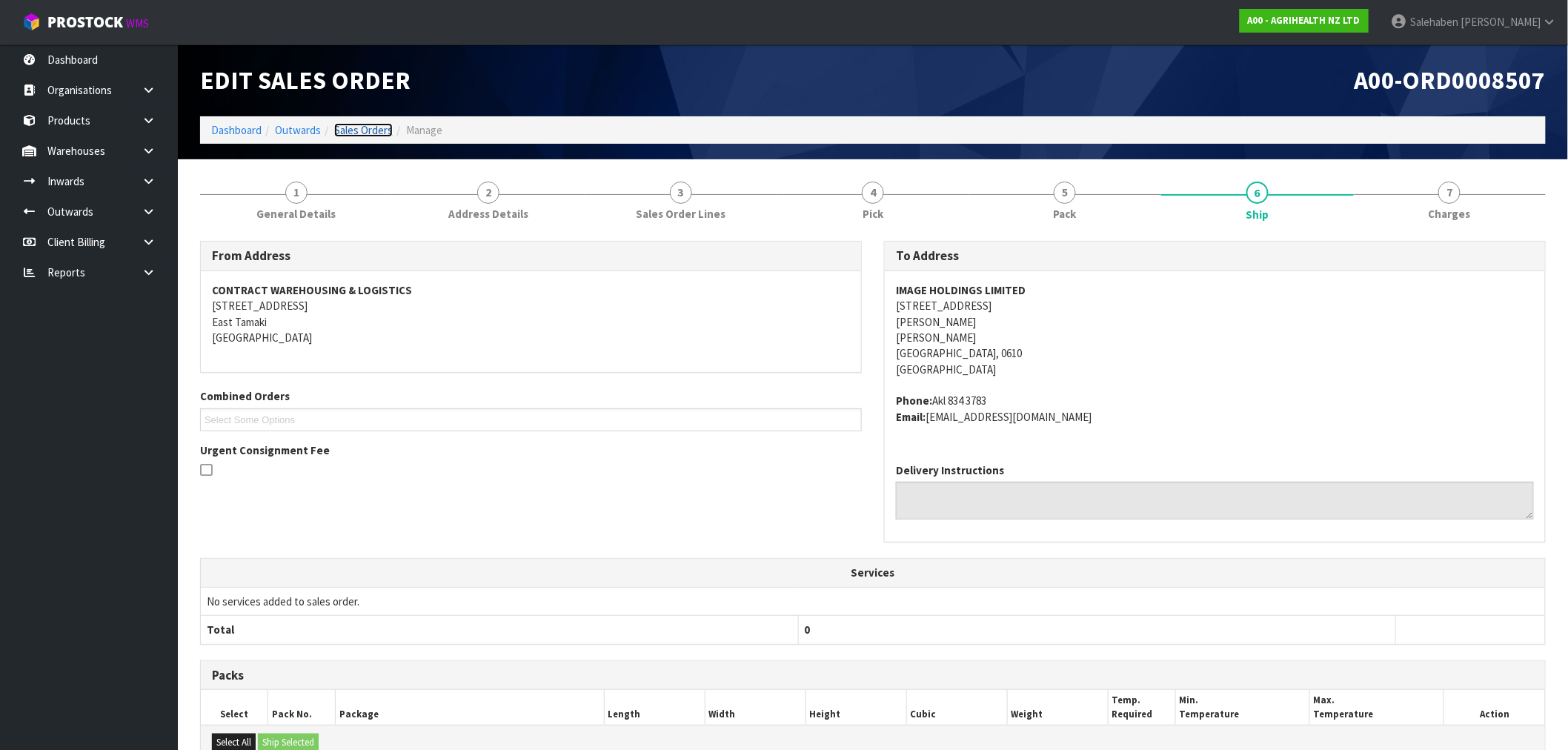
click at [362, 134] on link "Sales Orders" at bounding box center [363, 130] width 59 height 14
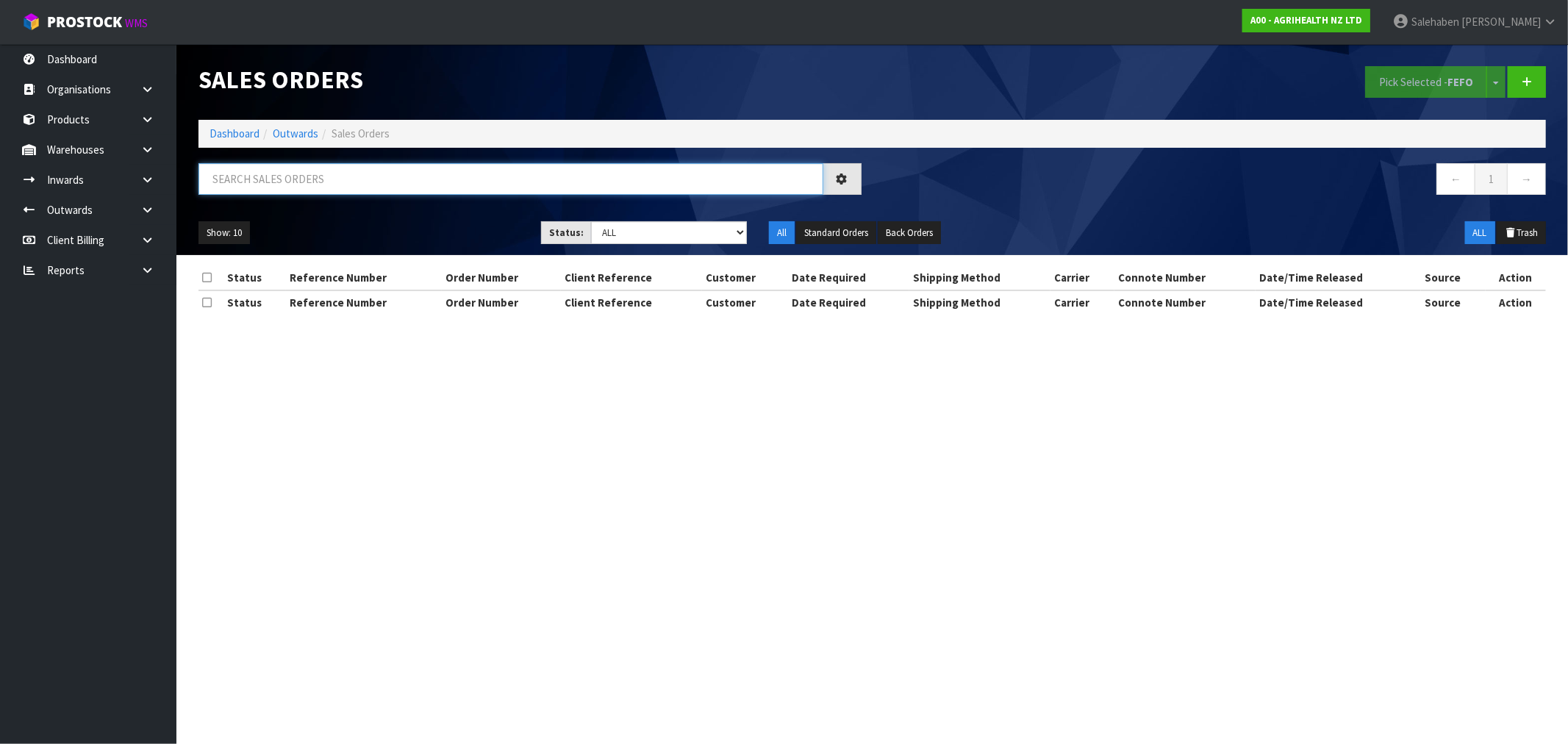
click at [287, 176] on input "text" at bounding box center [511, 178] width 625 height 32
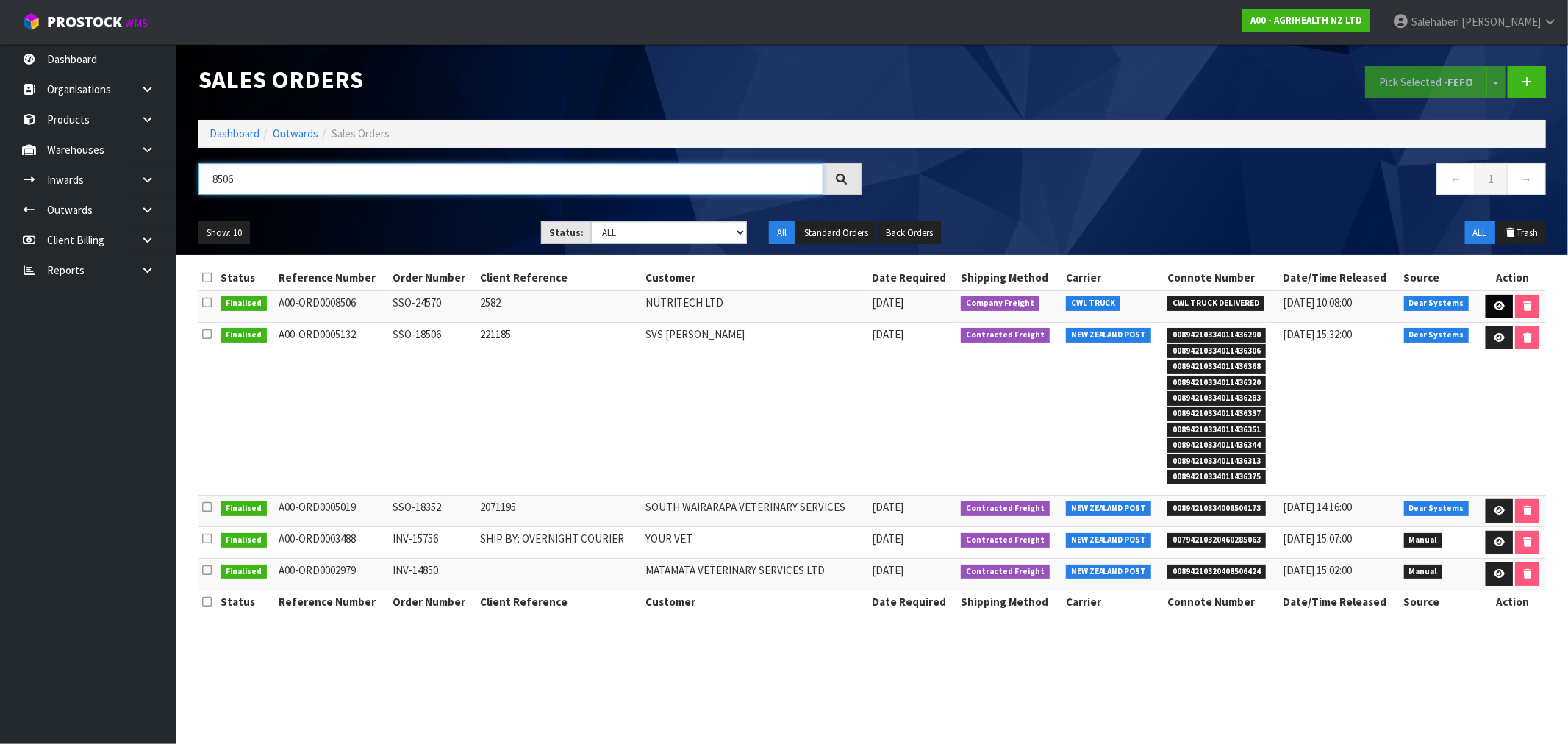
type input "8506"
click at [1501, 309] on icon at bounding box center [1499, 306] width 11 height 10
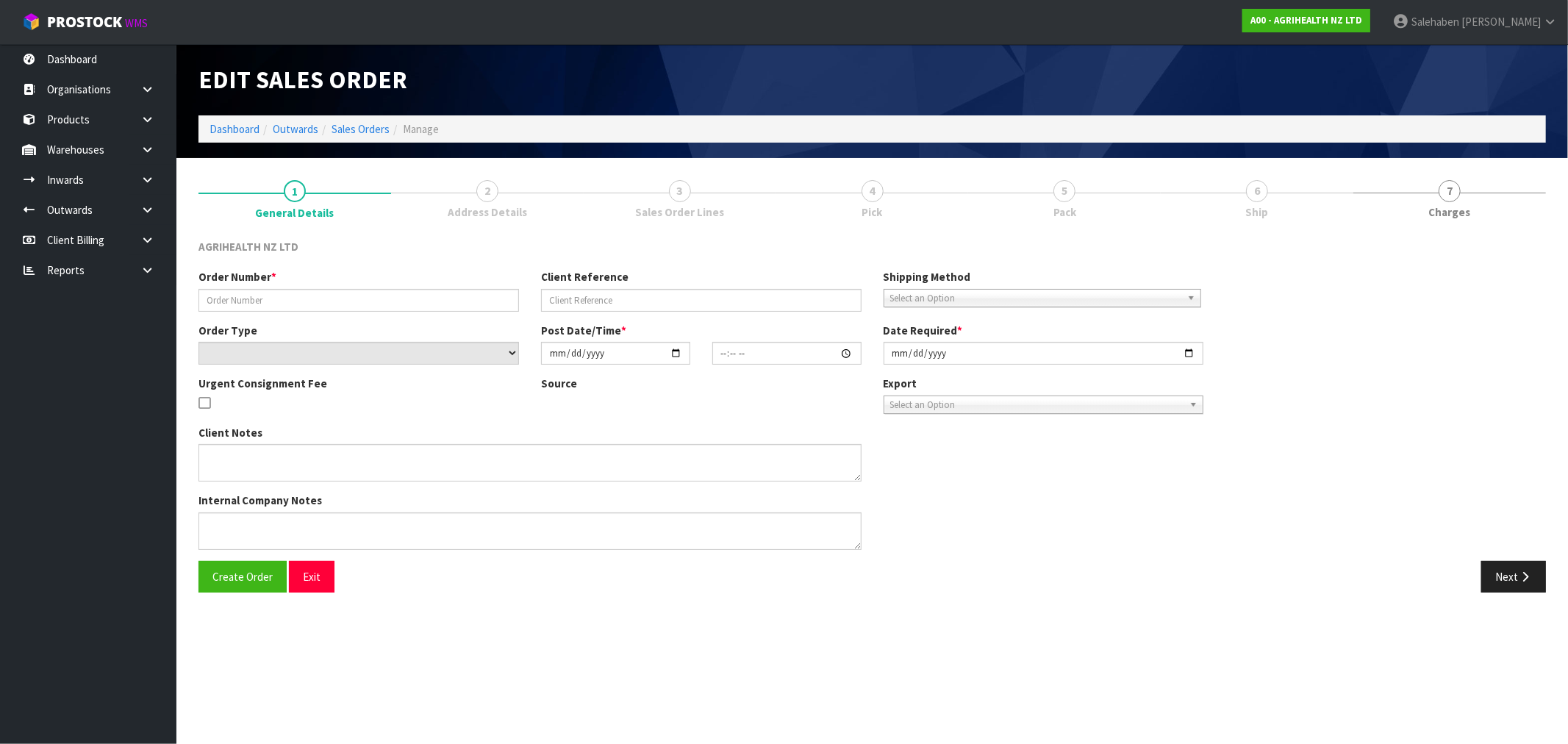
type input "SSO-24570"
type input "2582"
select select "number:0"
type input "2025-09-22"
type input "13:51:51.000"
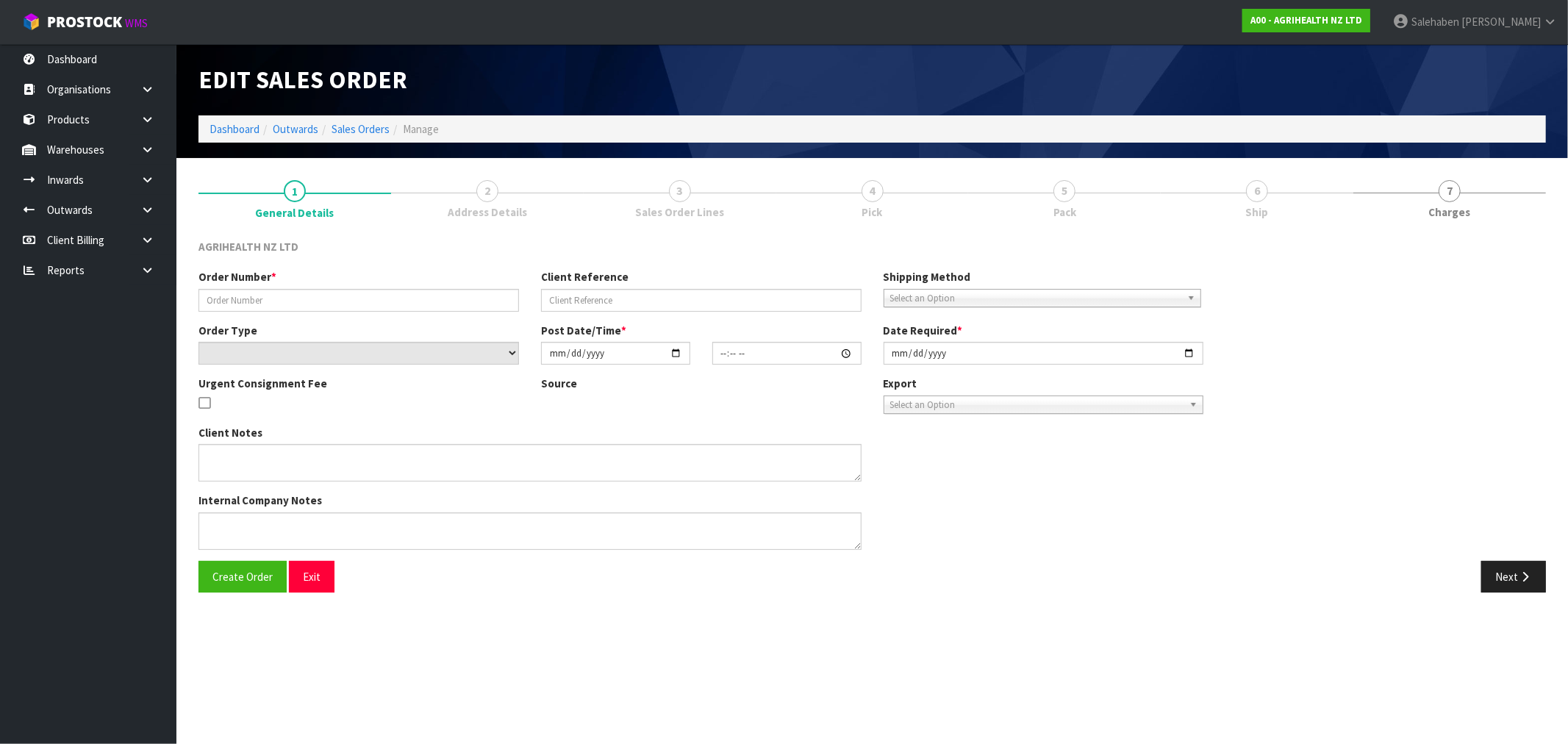
type input "2025-09-23"
type textarea "SHIP BY: Freight"
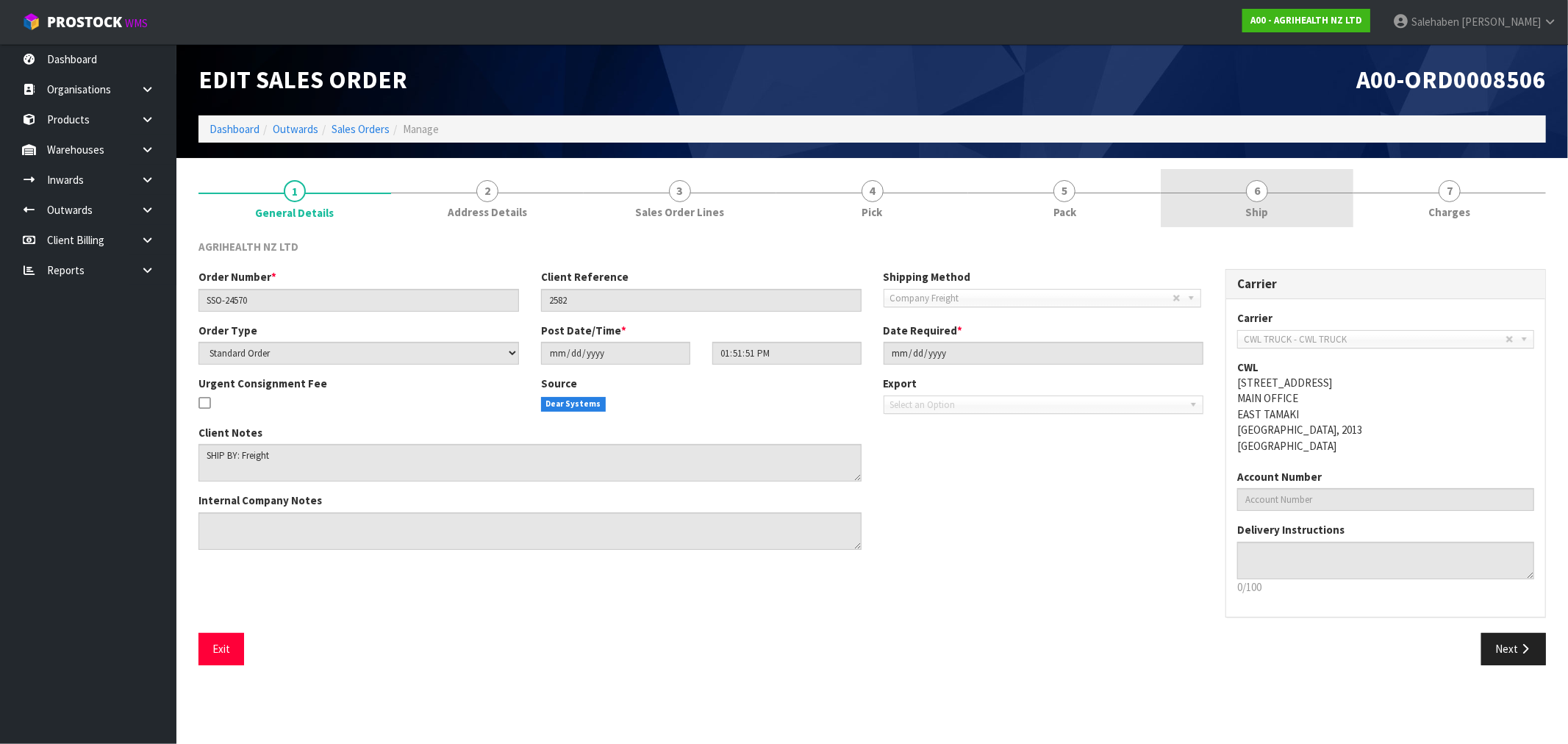
click at [1266, 213] on span "Ship" at bounding box center [1257, 212] width 23 height 15
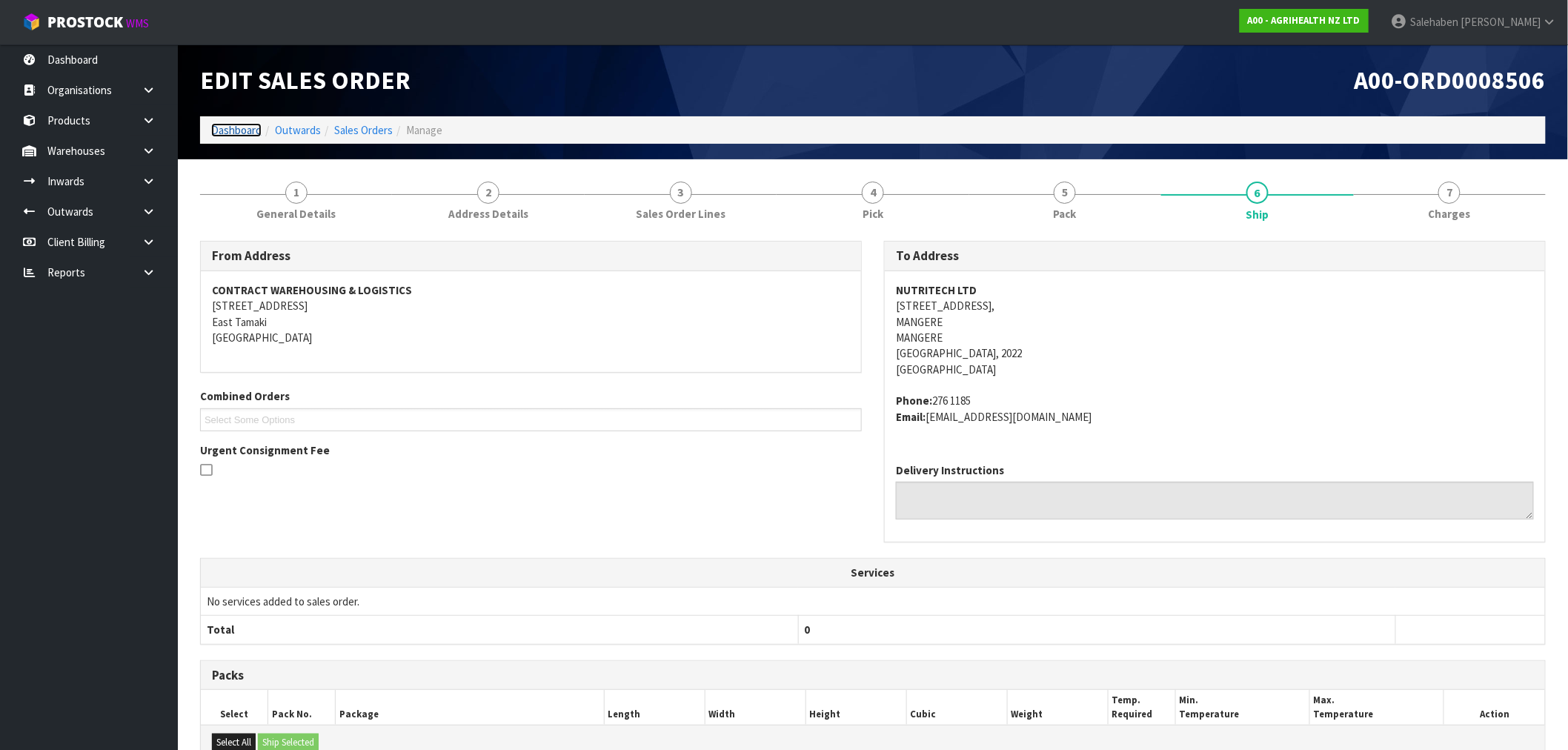
click at [239, 129] on link "Dashboard" at bounding box center [236, 130] width 51 height 14
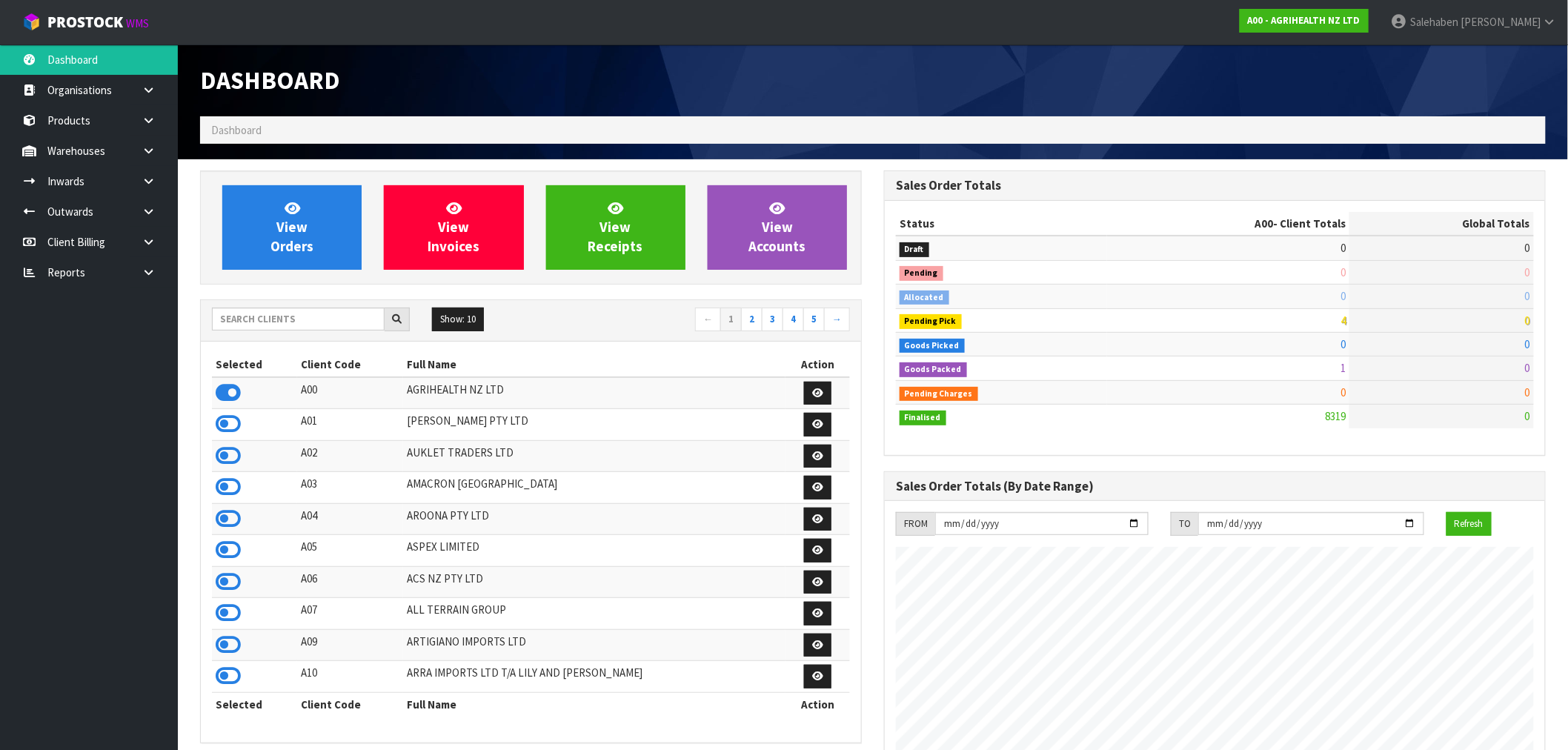
scroll to position [1123, 684]
click at [294, 315] on input "text" at bounding box center [298, 319] width 172 height 23
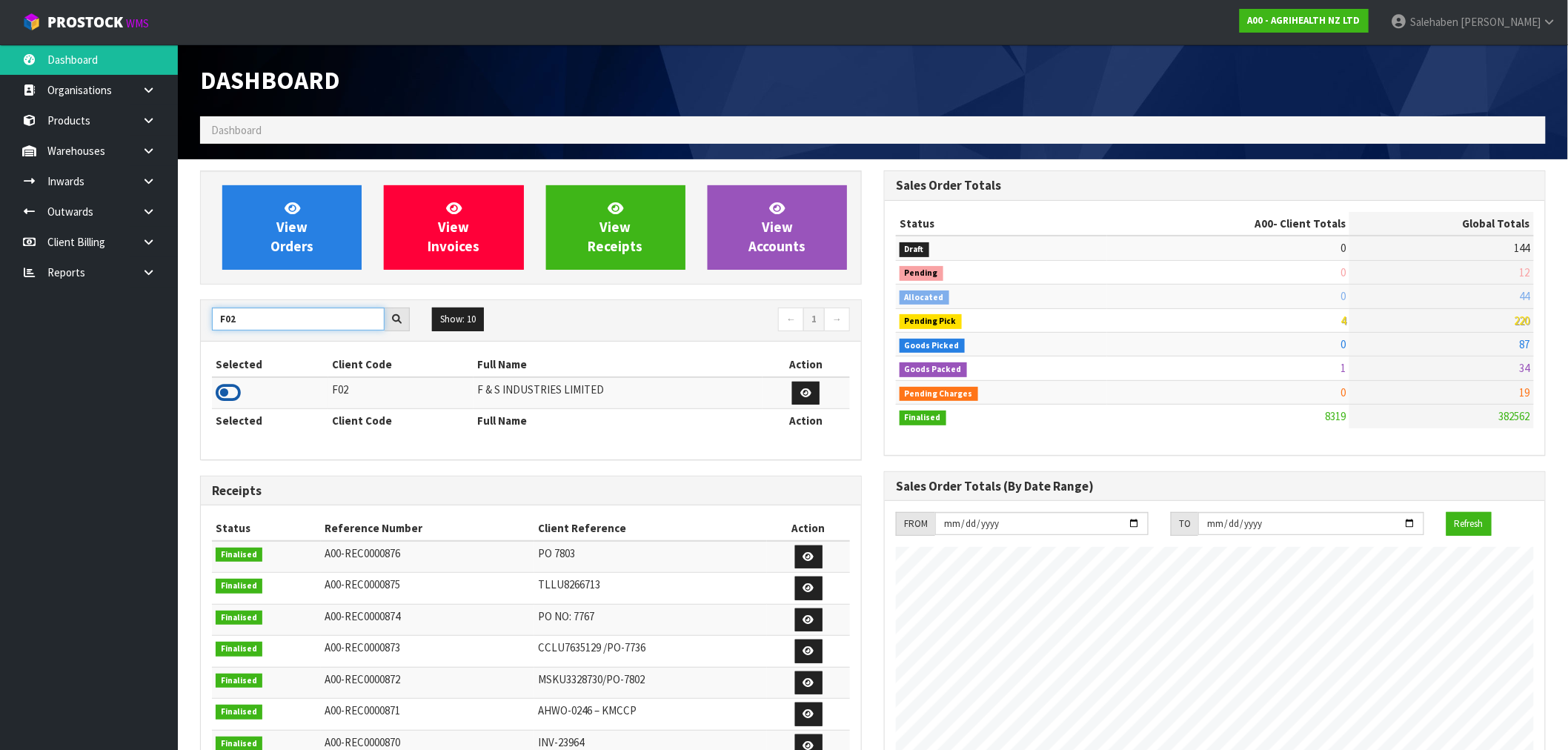
type input "F02"
click at [227, 391] on icon at bounding box center [228, 393] width 25 height 22
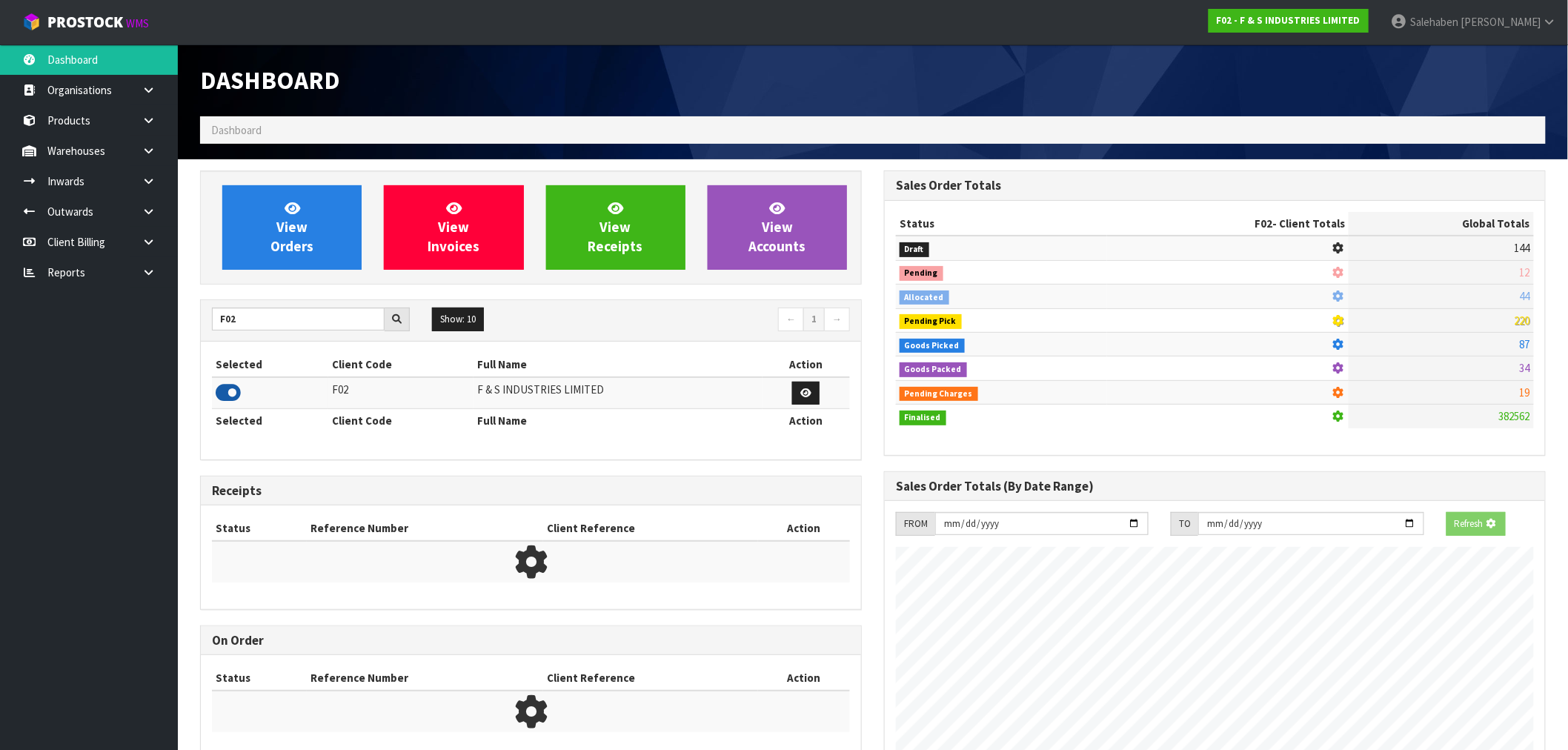
scroll to position [979, 684]
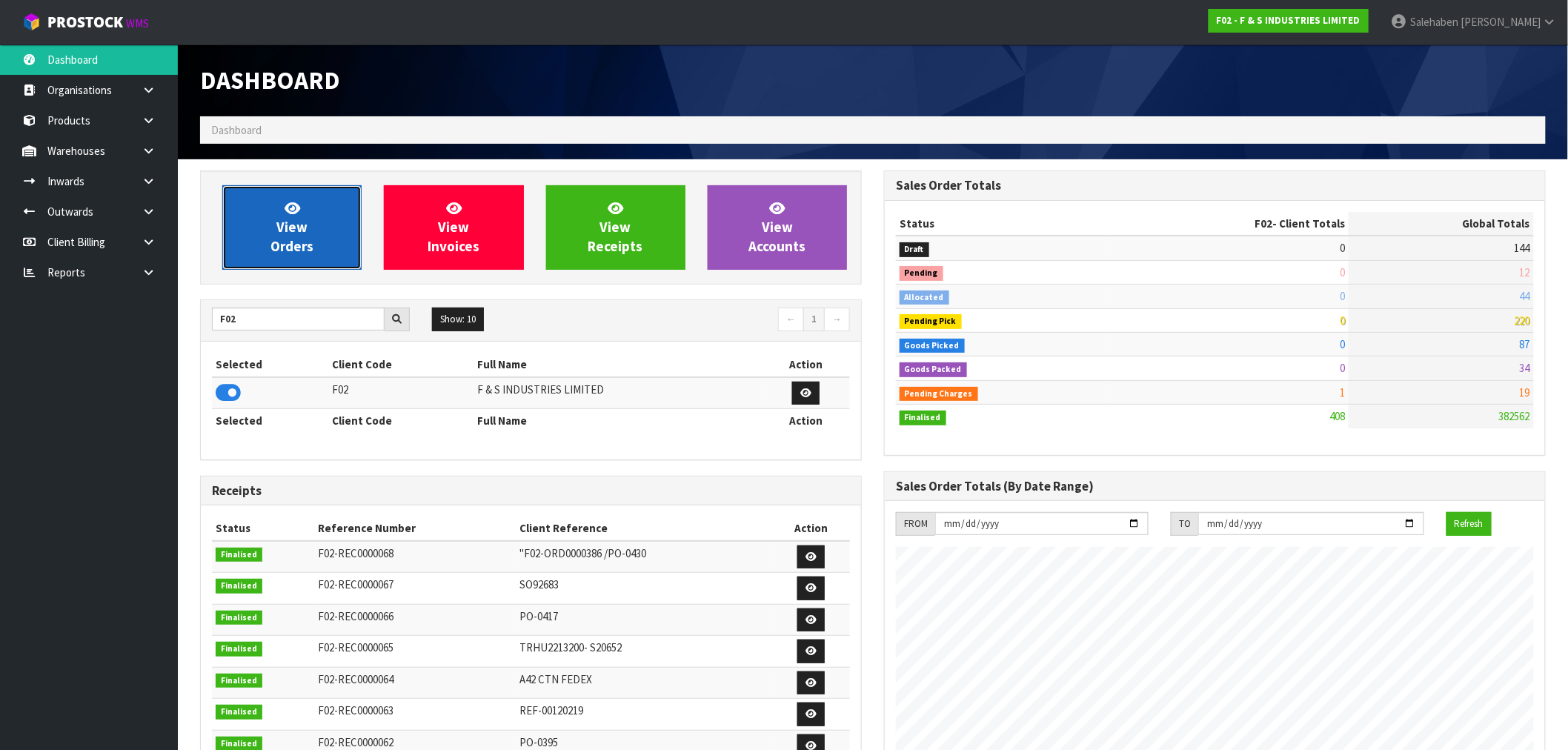
click at [332, 218] on link "View Orders" at bounding box center [291, 227] width 139 height 85
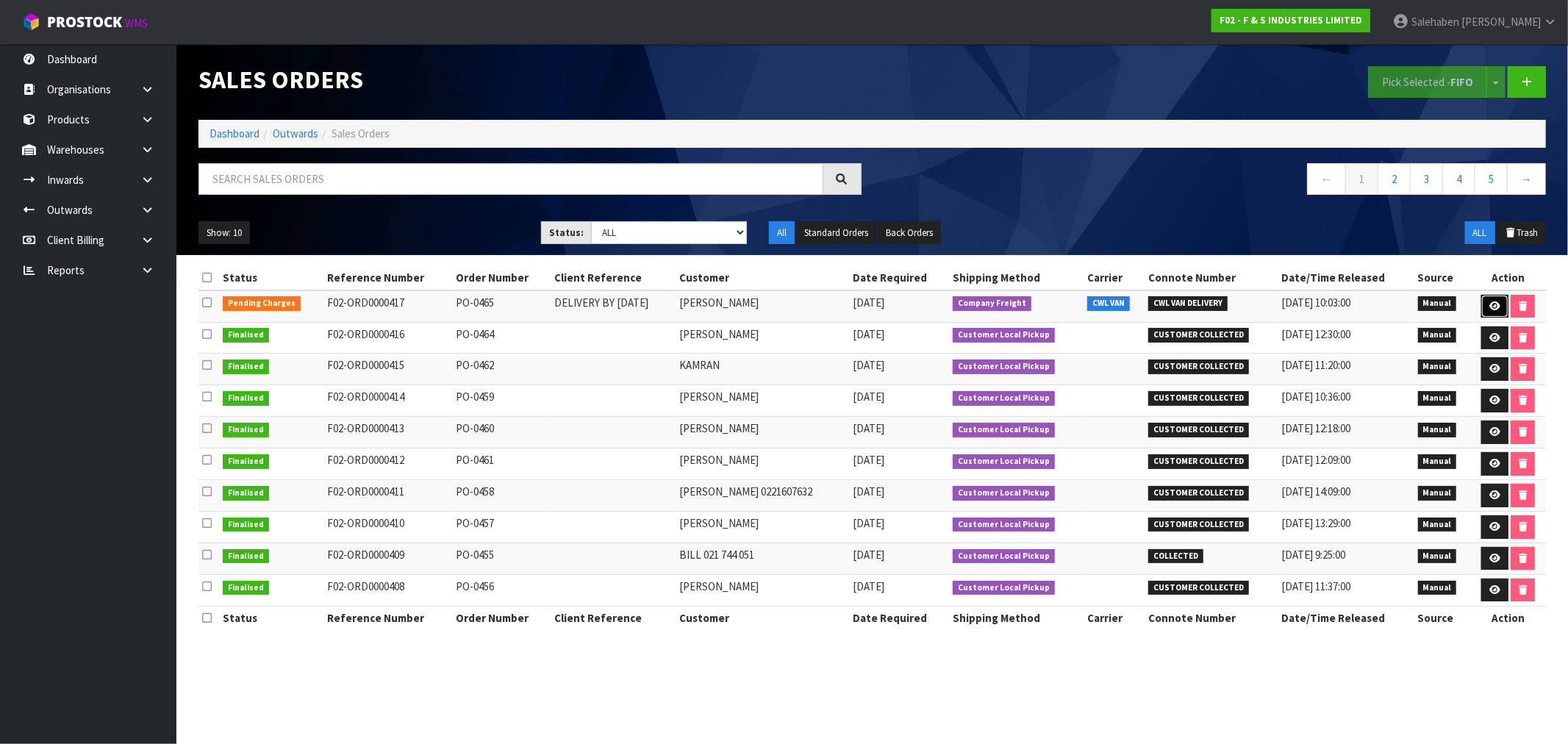
click at [1485, 310] on link at bounding box center [1494, 307] width 27 height 24
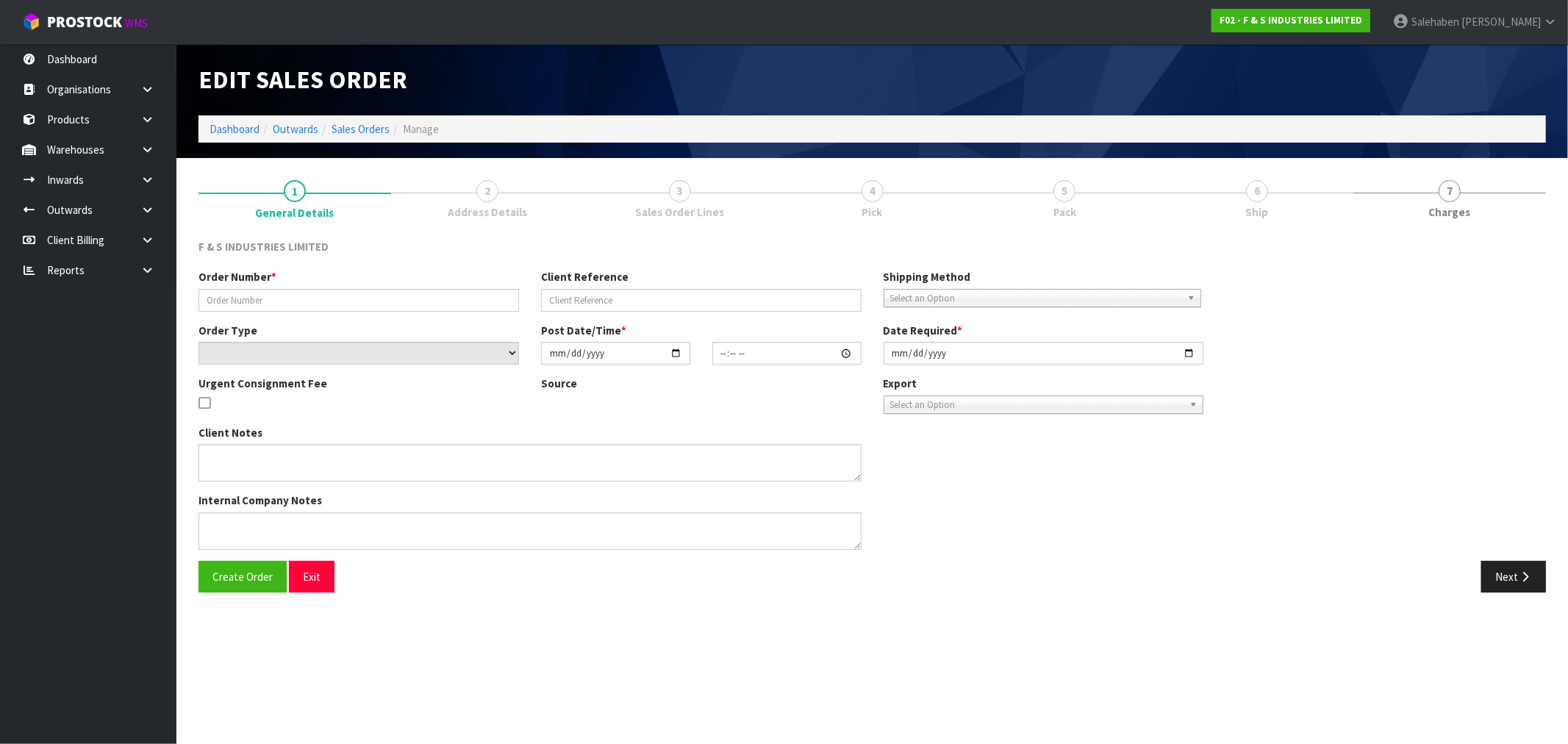
type input "PO-0465"
type input "DELIVERY BY TUESDAY 23/09"
select select "number:0"
type input "2025-09-18"
type input "14:34:00.000"
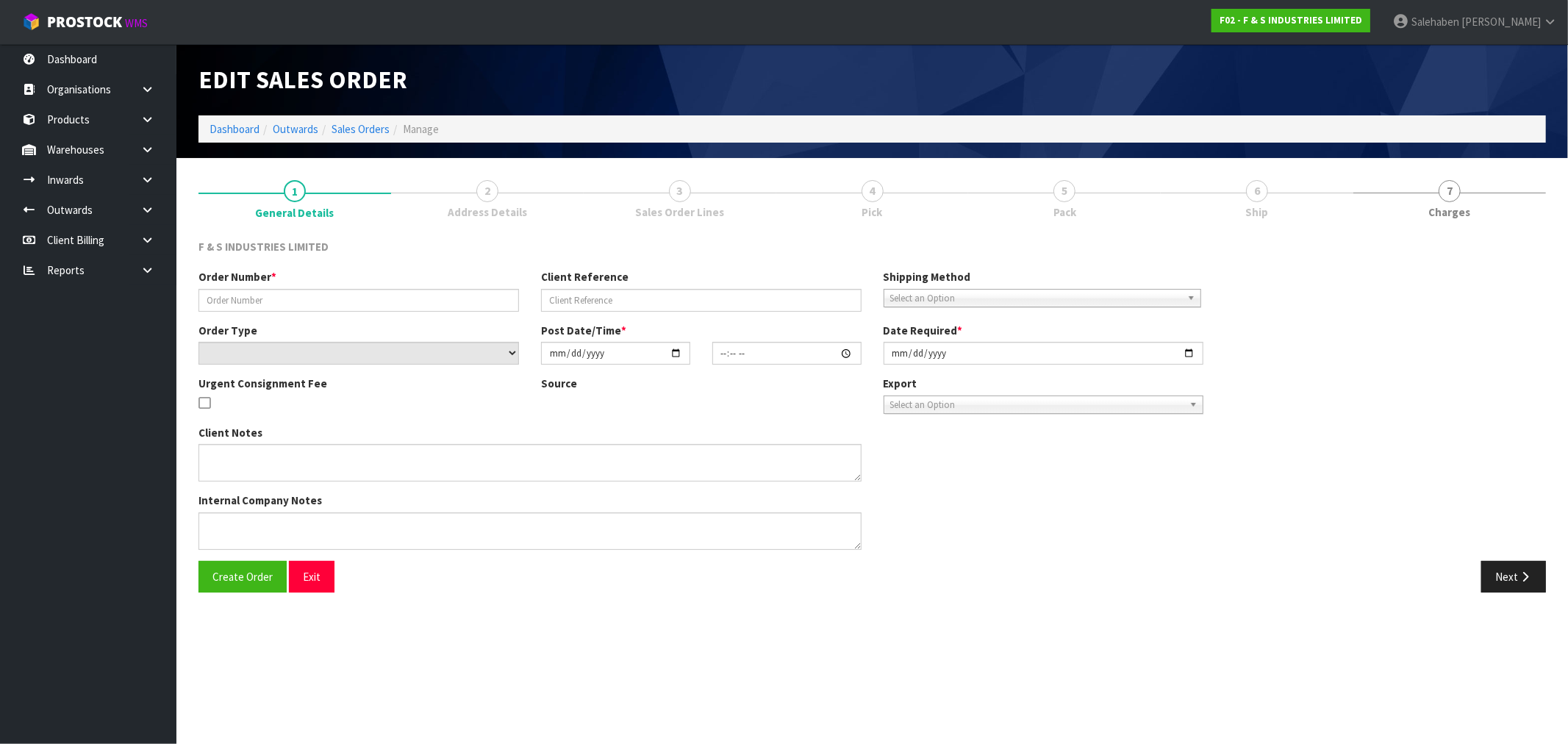
type input "2025-09-22"
type textarea "PLEASE DELIVER BY TUESDAY, TO 16 COCHRAN ROAD ORATIA 0604 BY UTE ONLY"
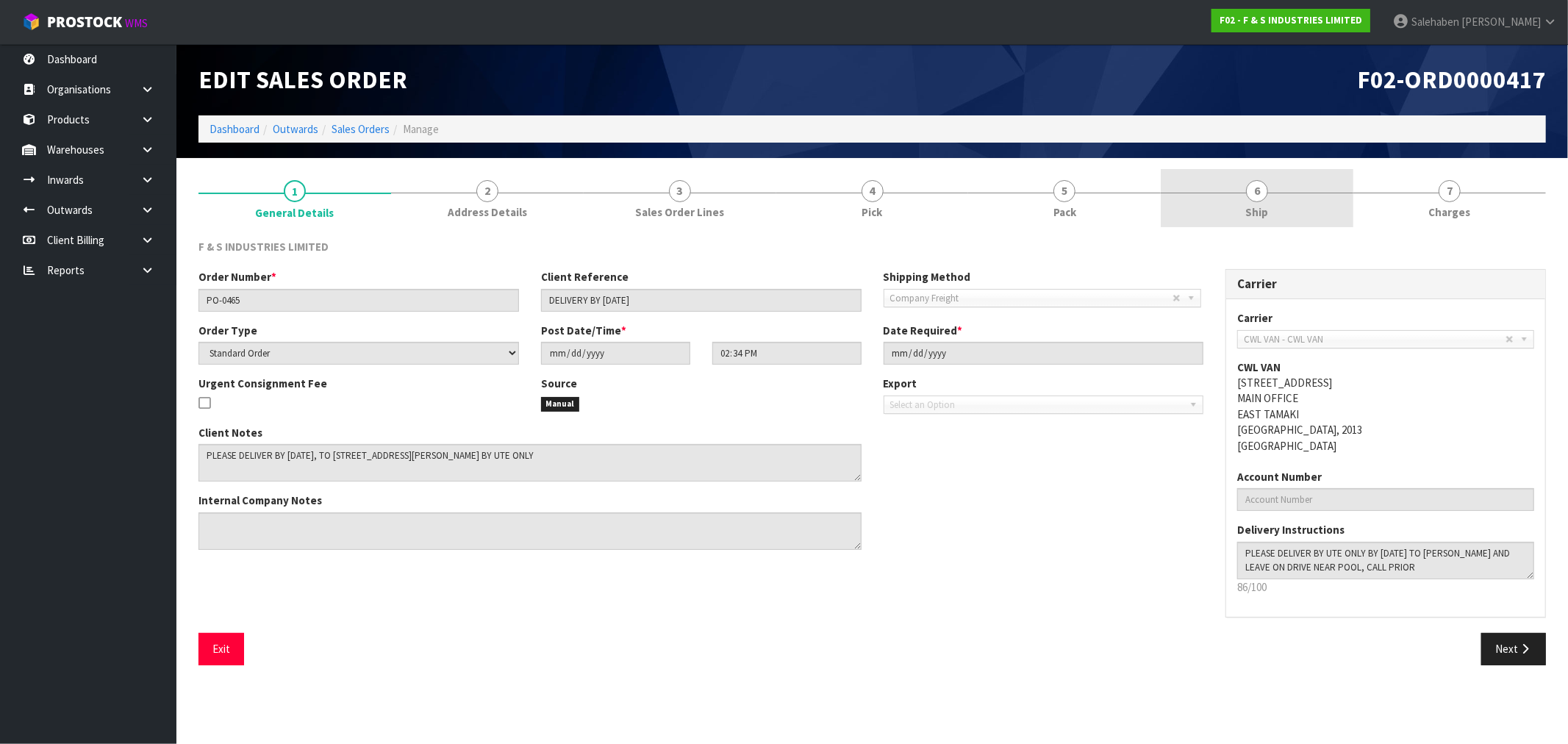
click at [1262, 209] on span "Ship" at bounding box center [1257, 212] width 23 height 15
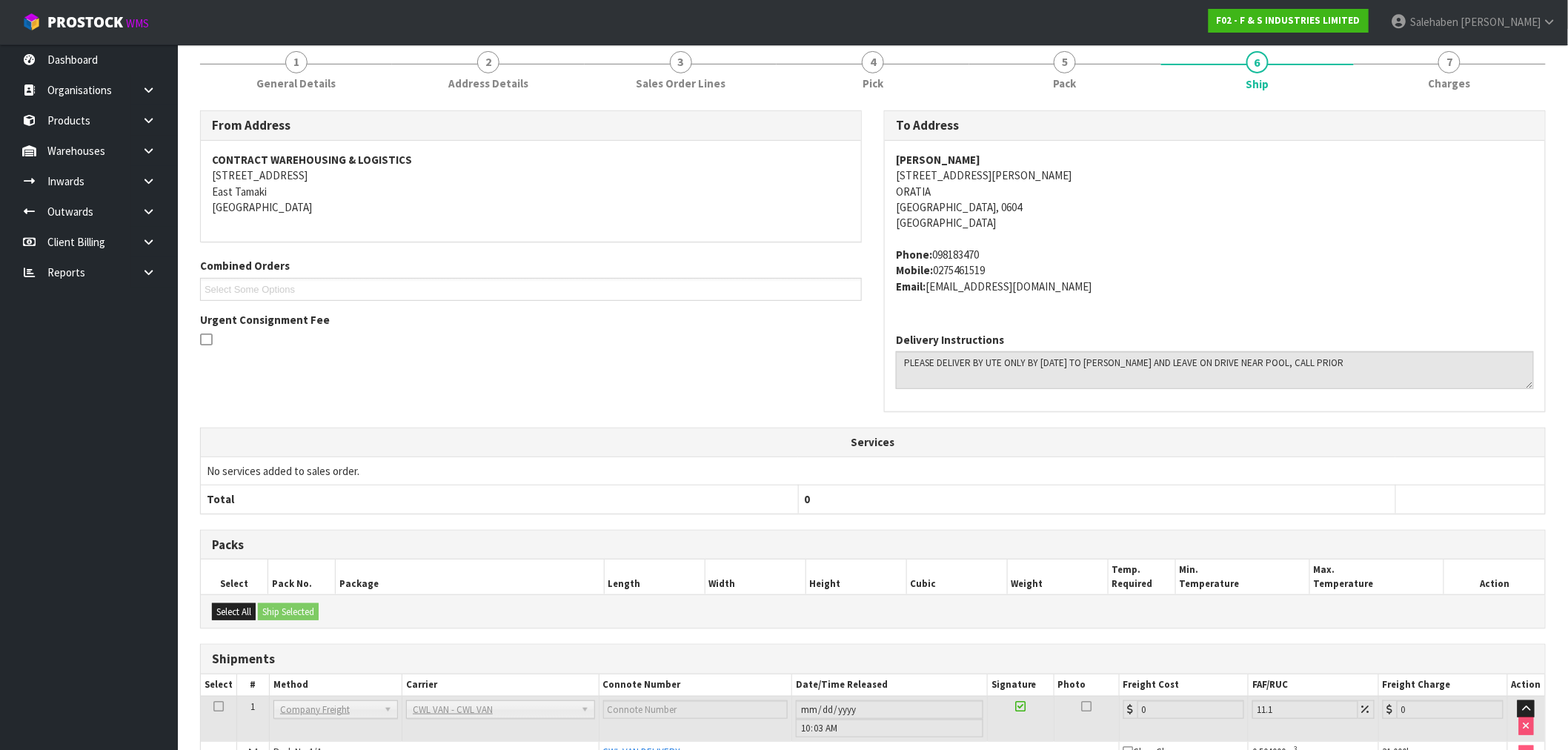
scroll to position [218, 0]
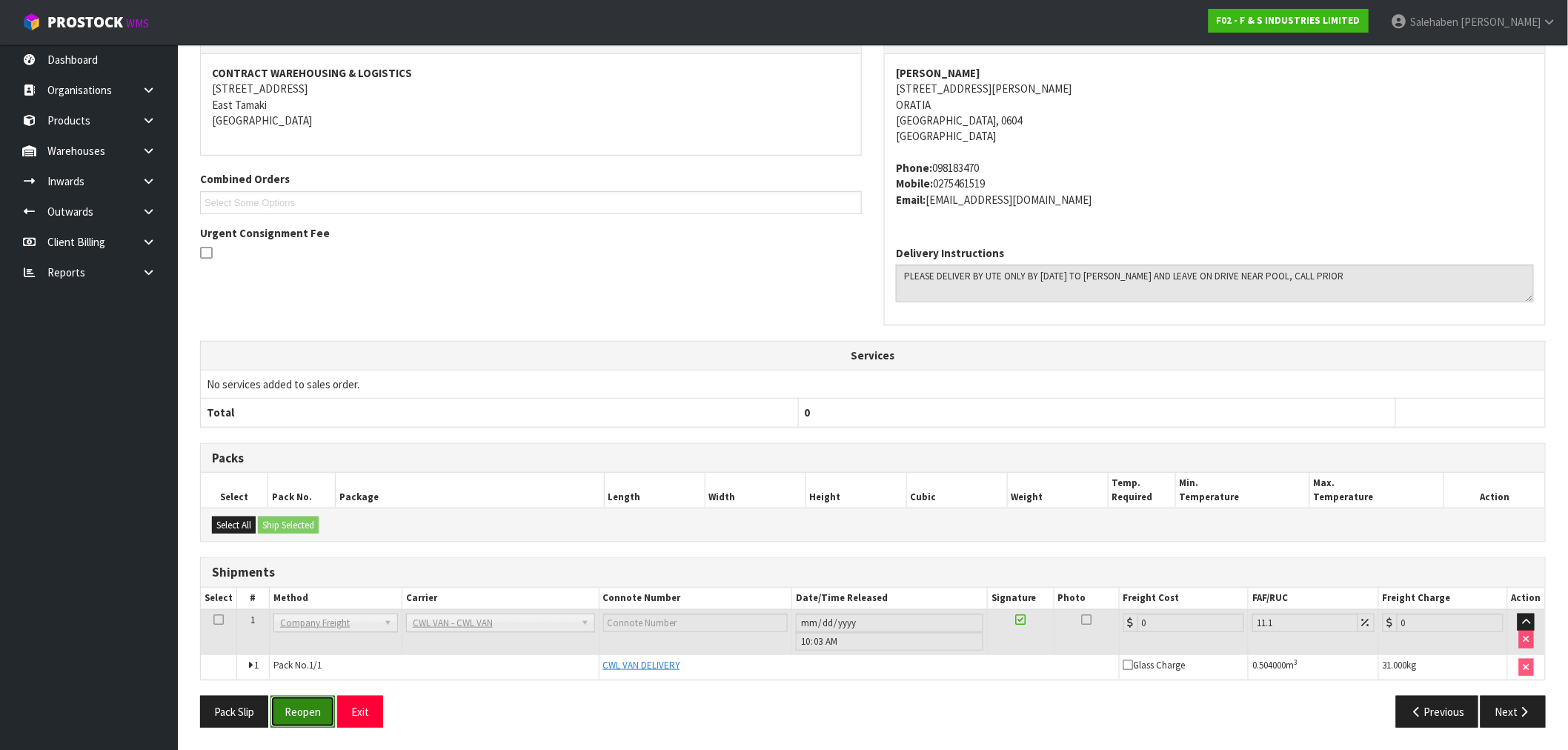
click at [306, 720] on button "Reopen" at bounding box center [302, 711] width 65 height 32
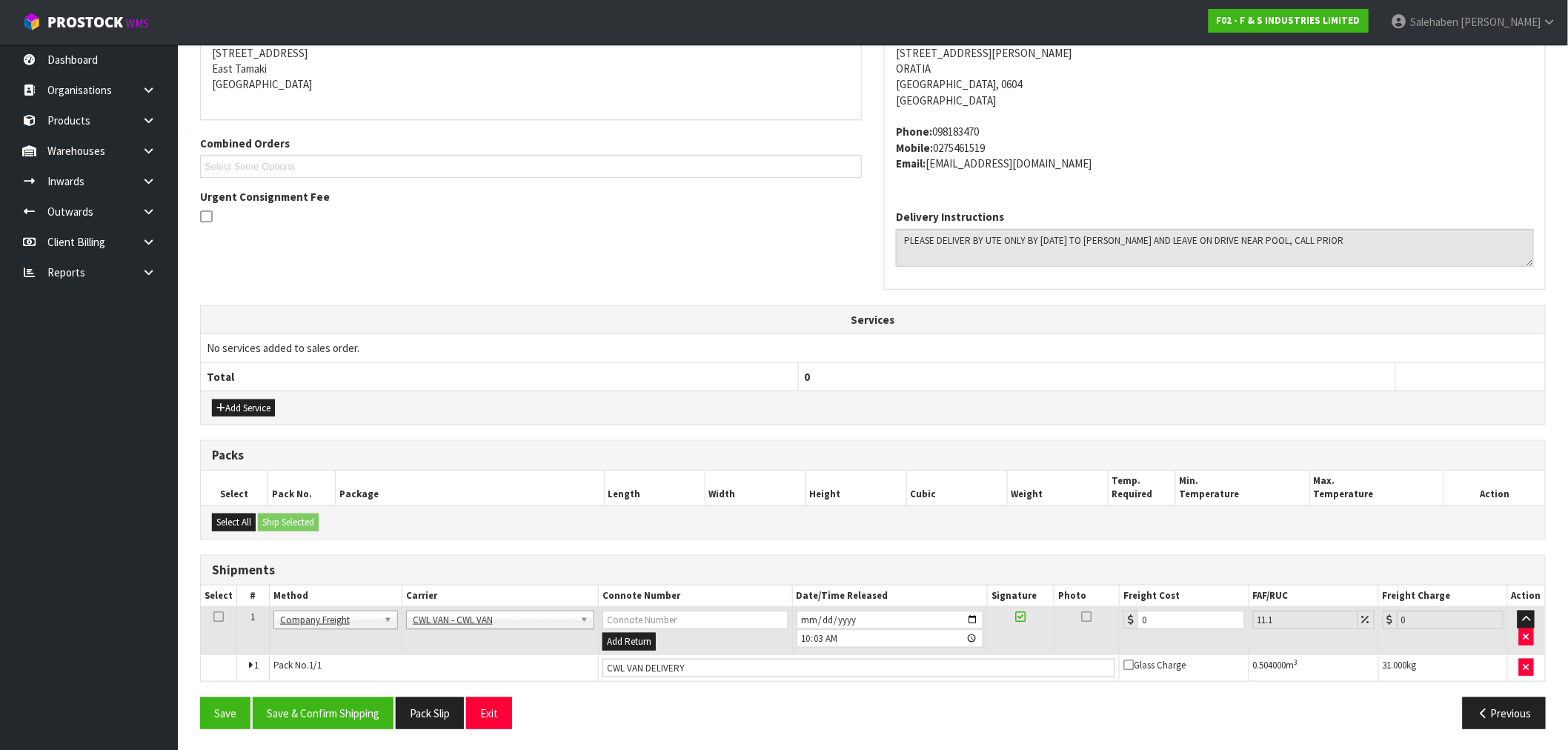
scroll to position [308, 0]
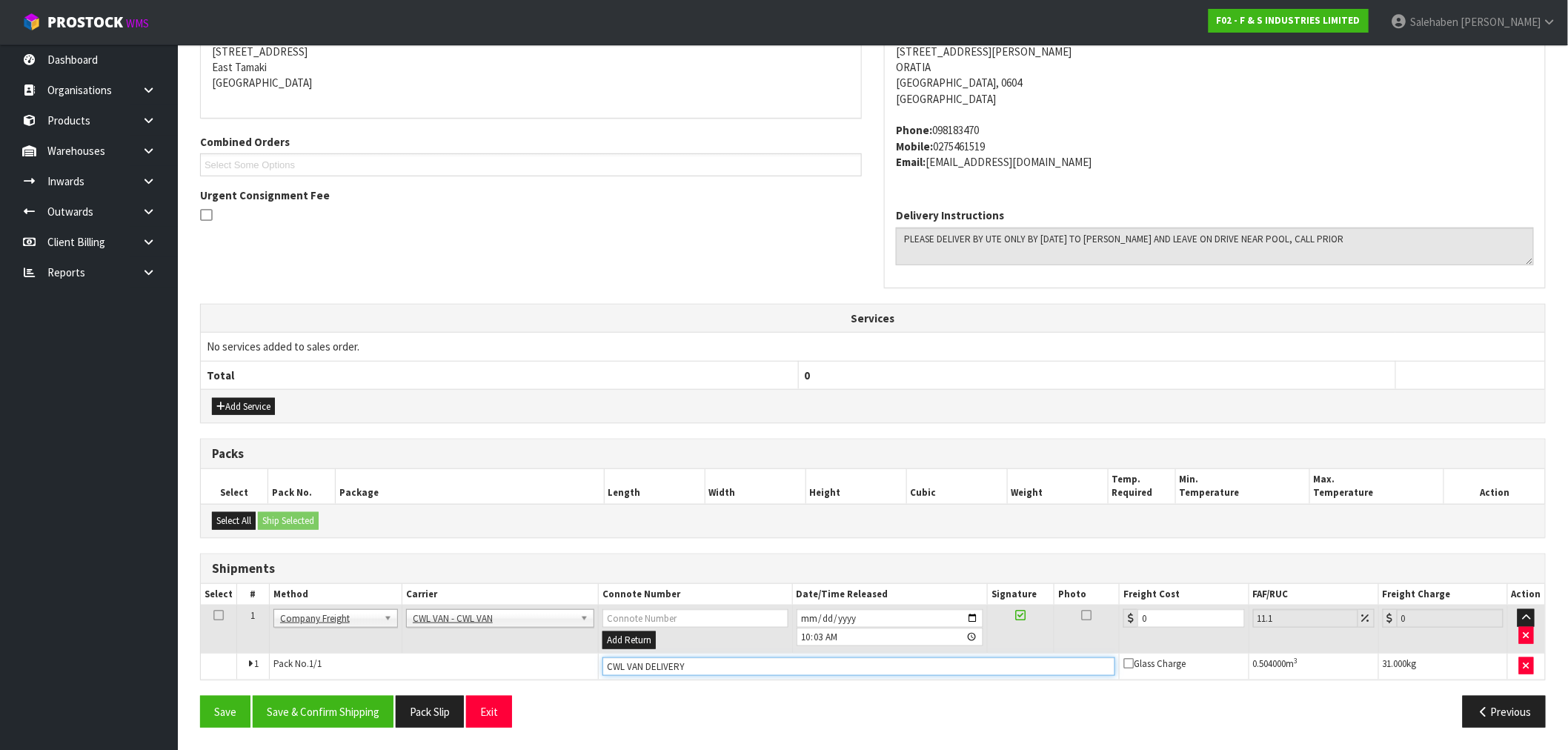
click at [699, 669] on input "CWL VAN DELIVERY" at bounding box center [859, 667] width 513 height 19
type input "CWL VAN DELIVERED"
drag, startPoint x: 1152, startPoint y: 623, endPoint x: 1115, endPoint y: 630, distance: 37.7
click at [1115, 630] on tr "1 Client Local Pickup Customer Local Pickup Company Freight Contracted Freight …" at bounding box center [872, 630] width 1344 height 48
type input "1"
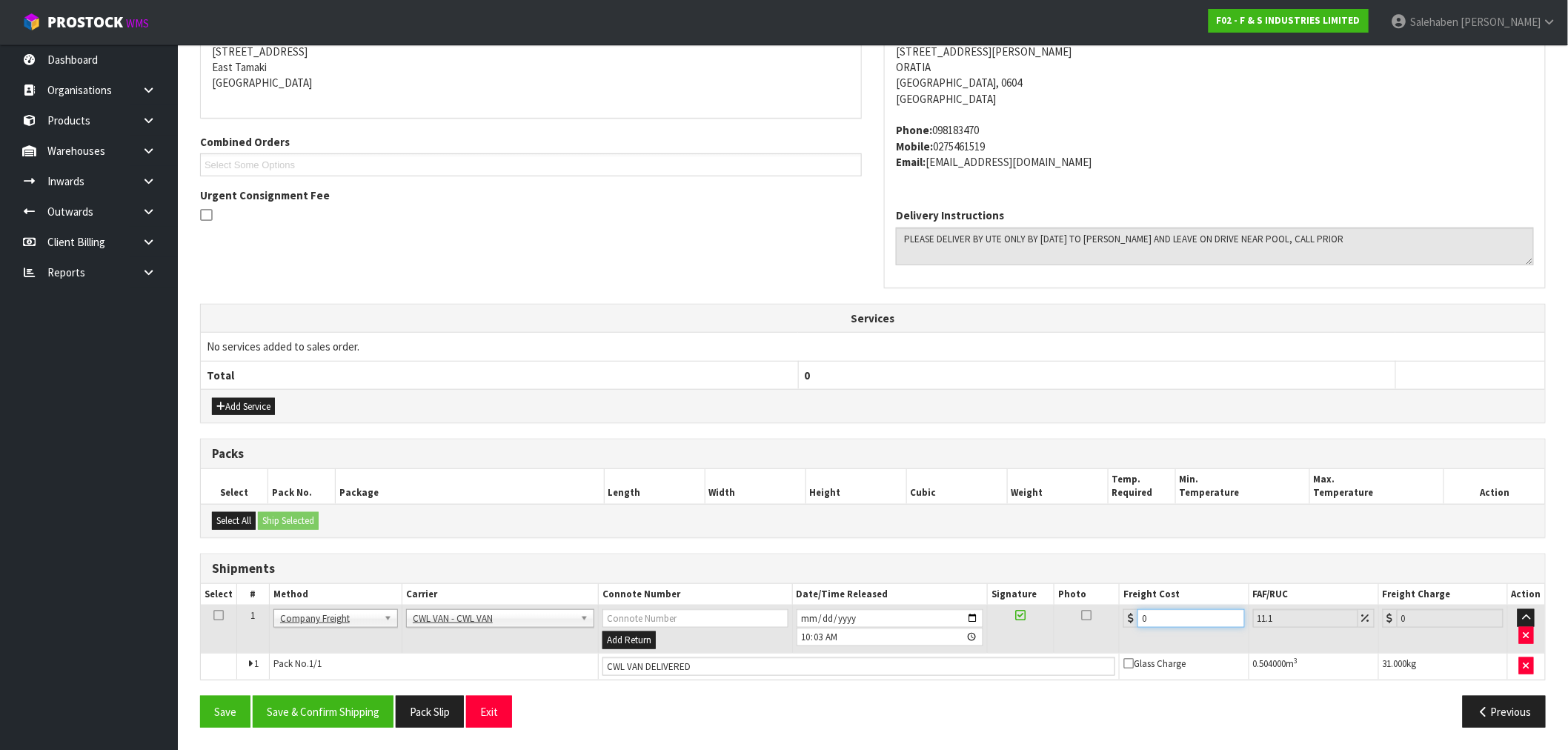
type input "1.11"
type input "18"
type input "20"
type input "186"
type input "206.65"
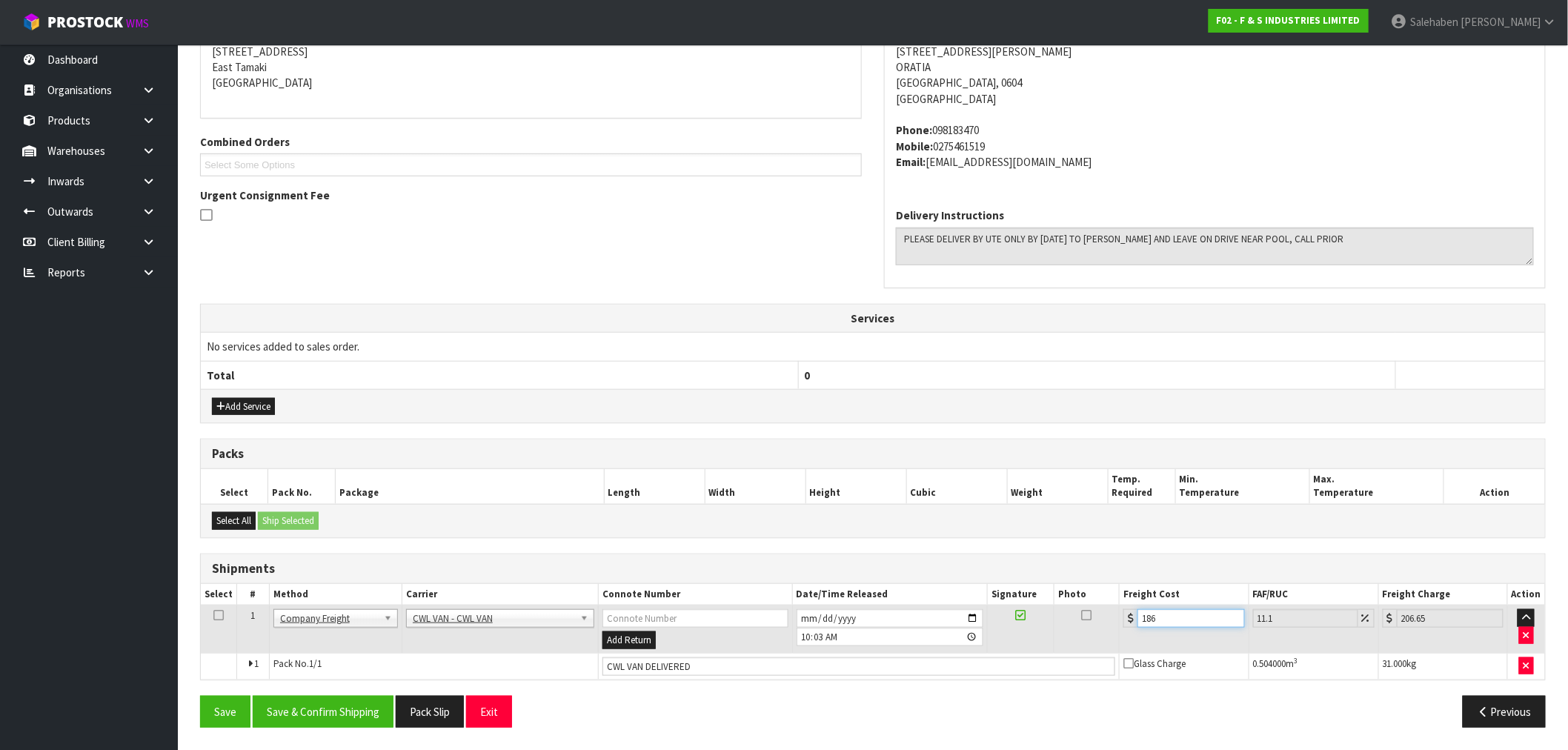
type input "186.6"
type input "207.31"
type input "186.67"
type input "207.39"
type input "186.67"
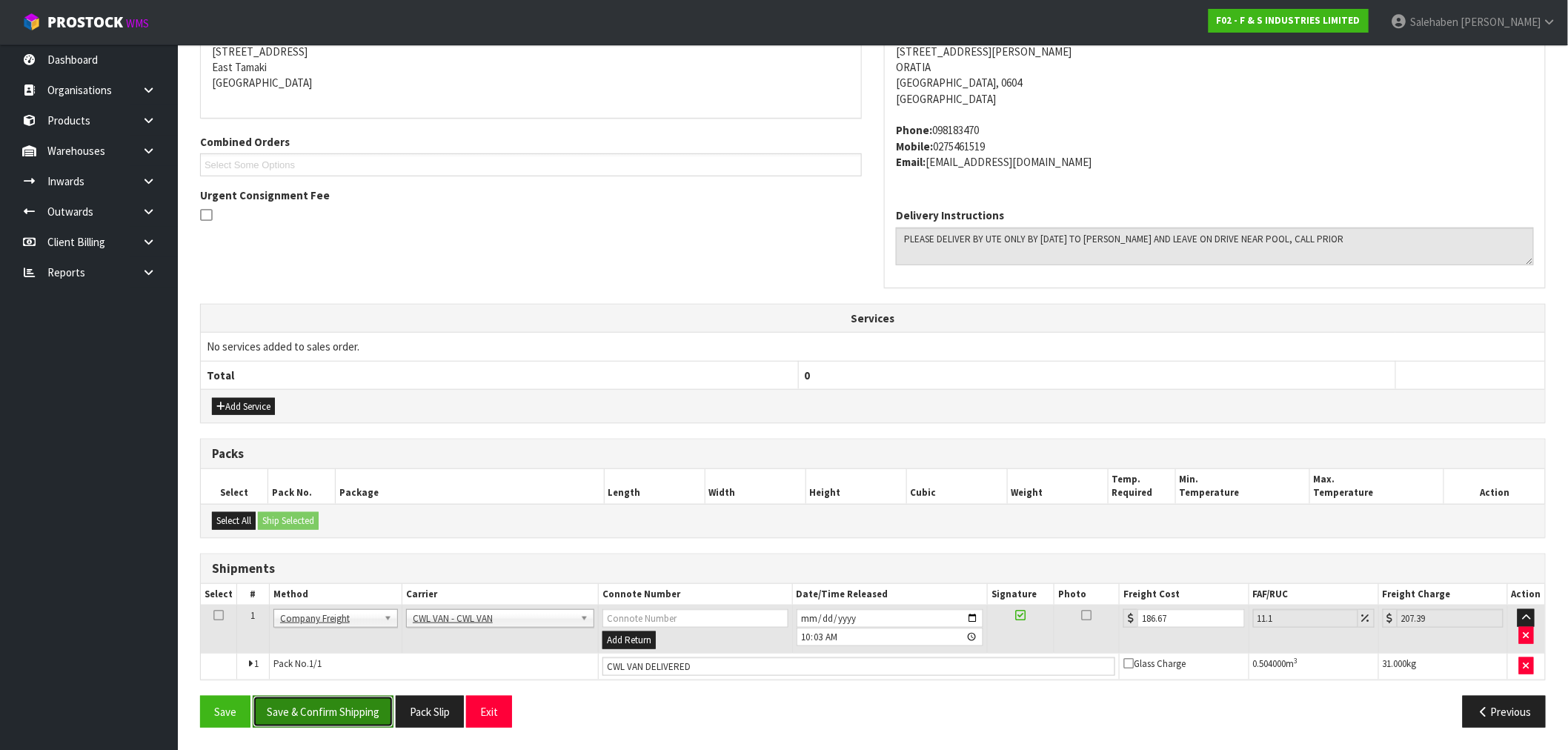
click at [357, 706] on button "Save & Confirm Shipping" at bounding box center [323, 711] width 140 height 32
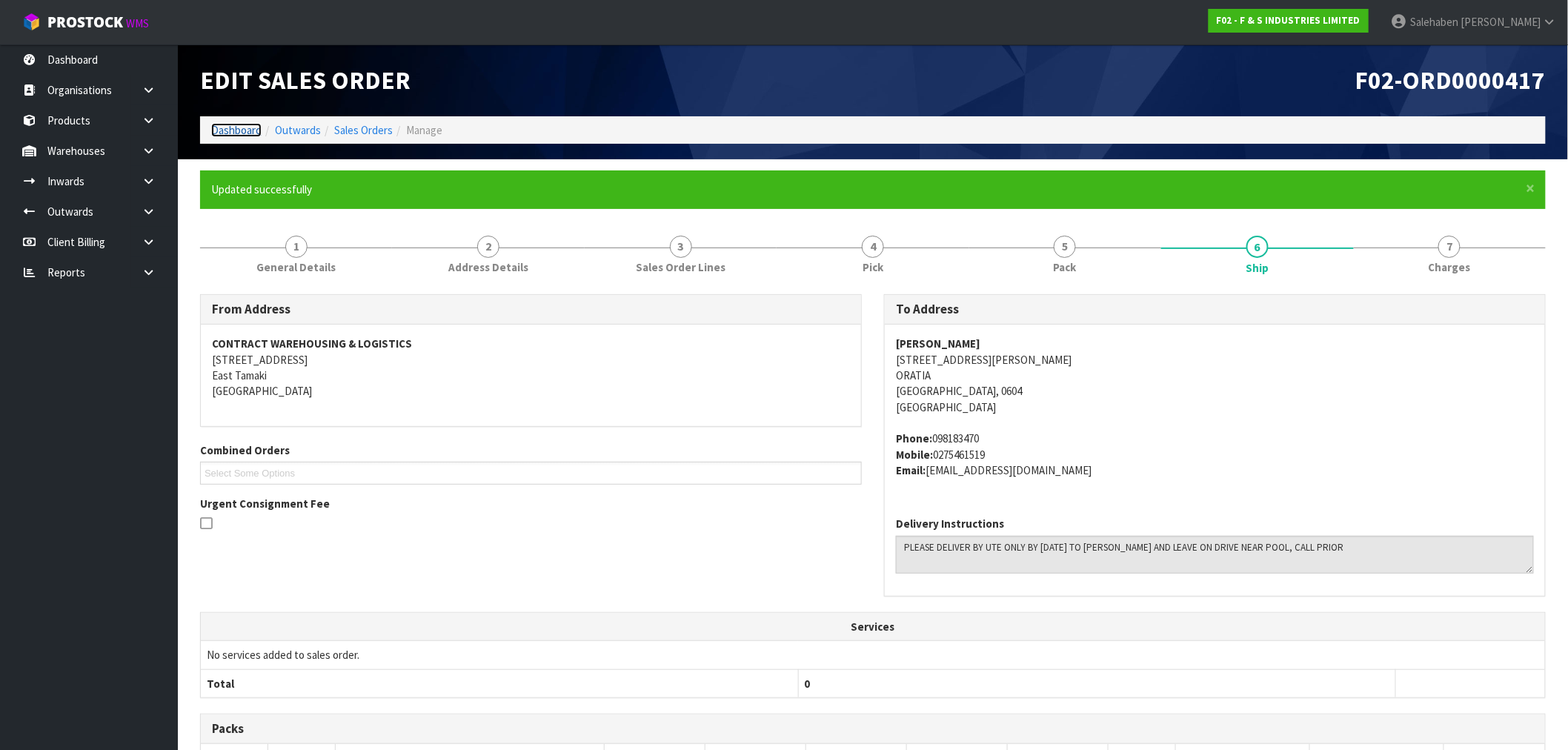
click at [226, 124] on link "Dashboard" at bounding box center [236, 130] width 51 height 14
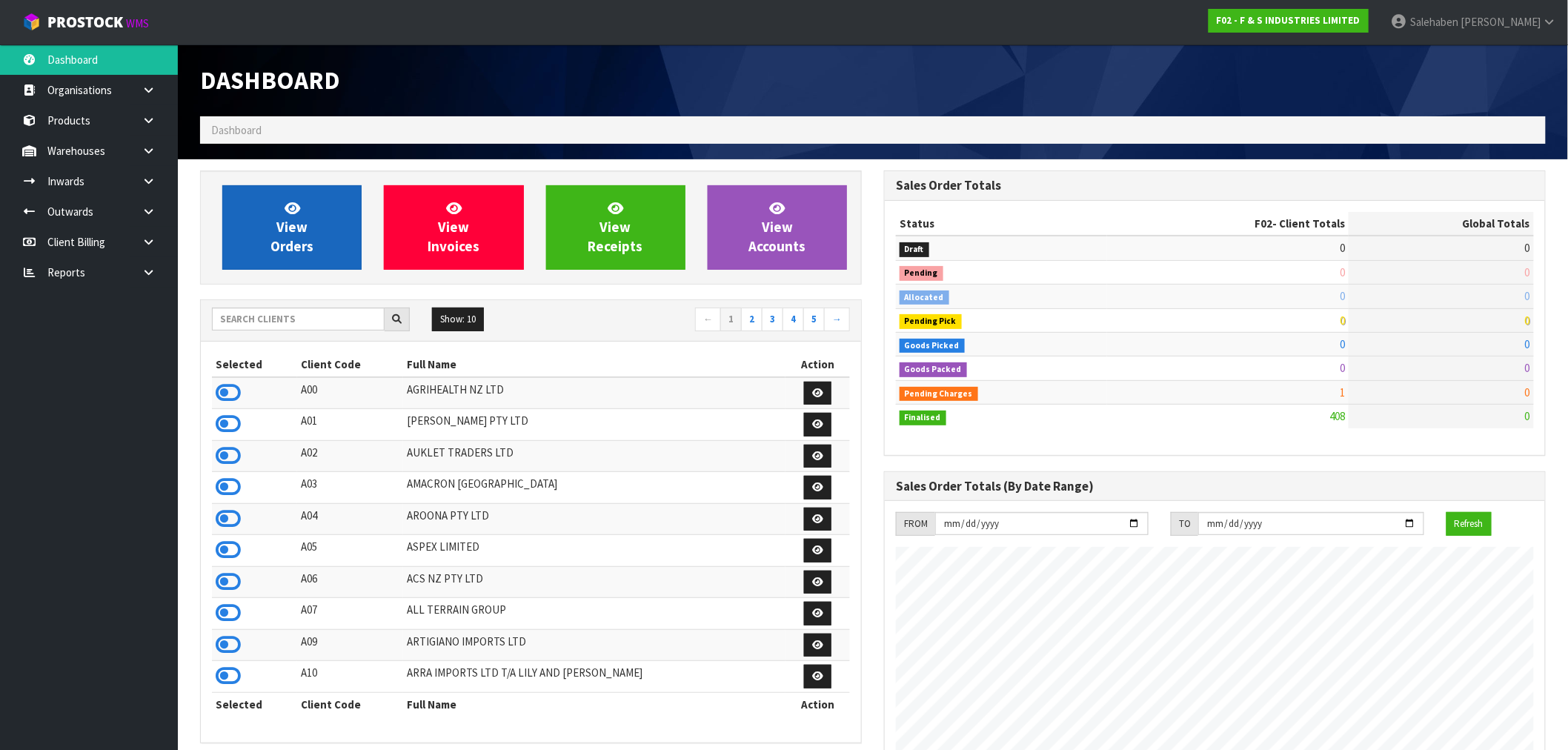
scroll to position [979, 684]
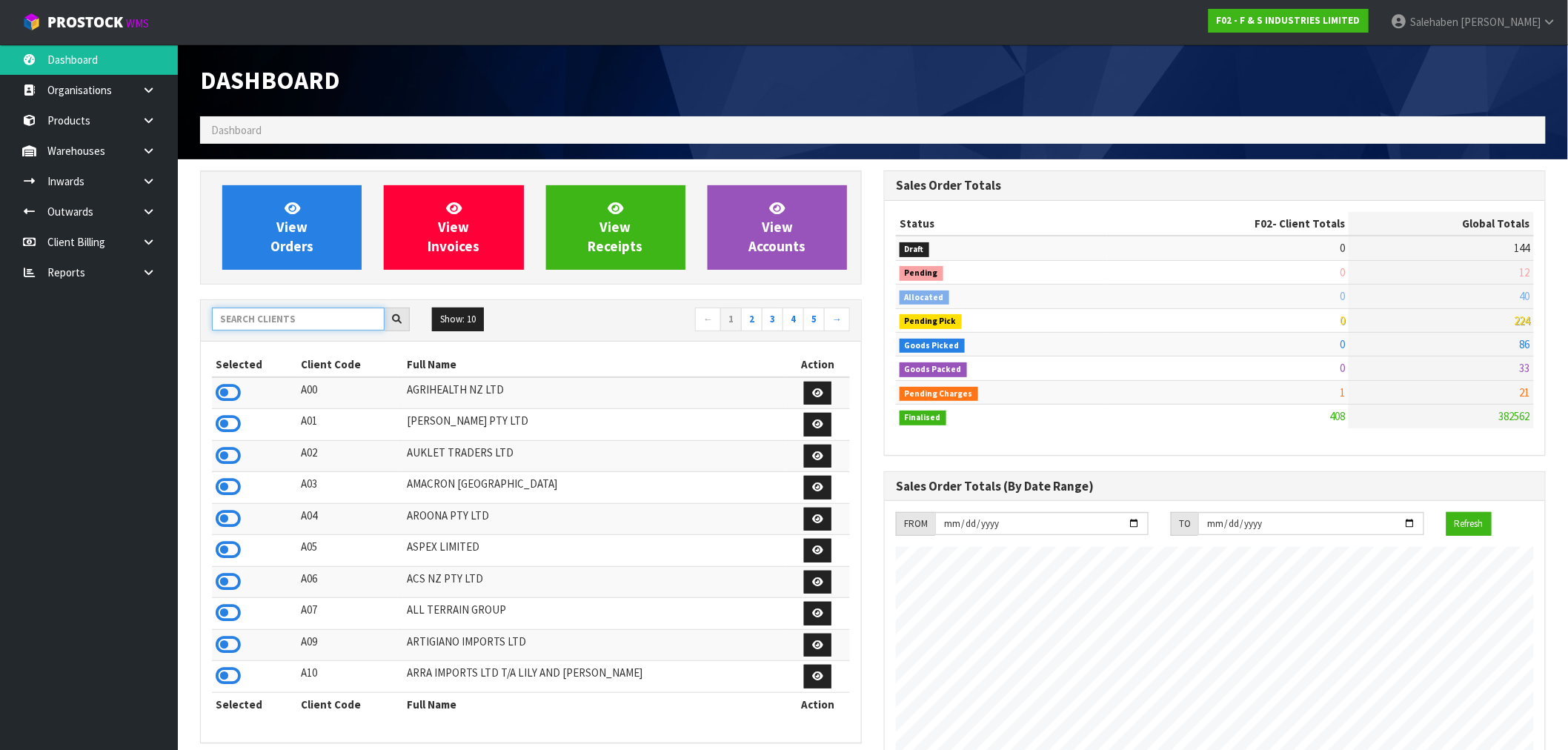
click at [286, 313] on input "text" at bounding box center [298, 319] width 172 height 23
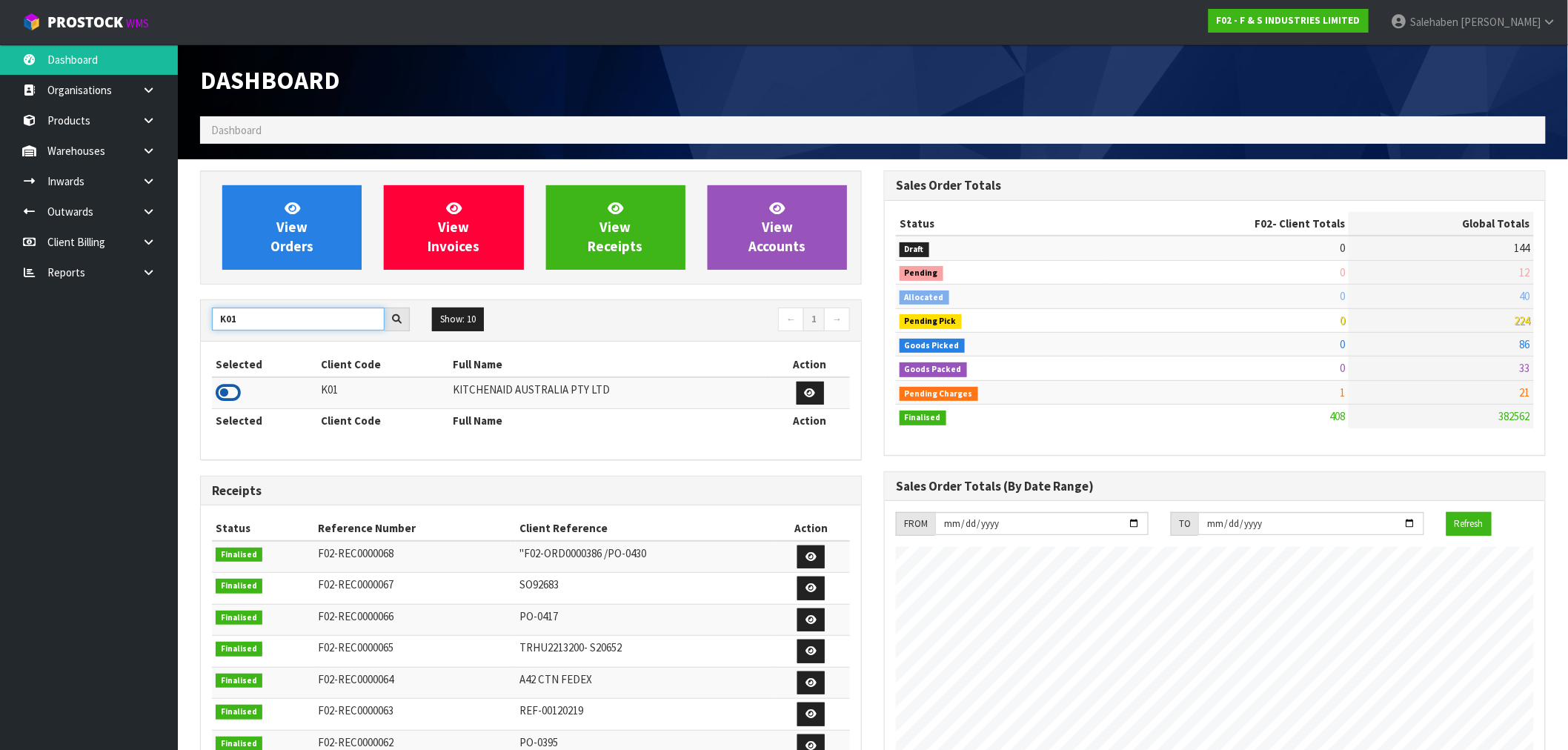
type input "K01"
click at [235, 394] on icon at bounding box center [228, 393] width 25 height 22
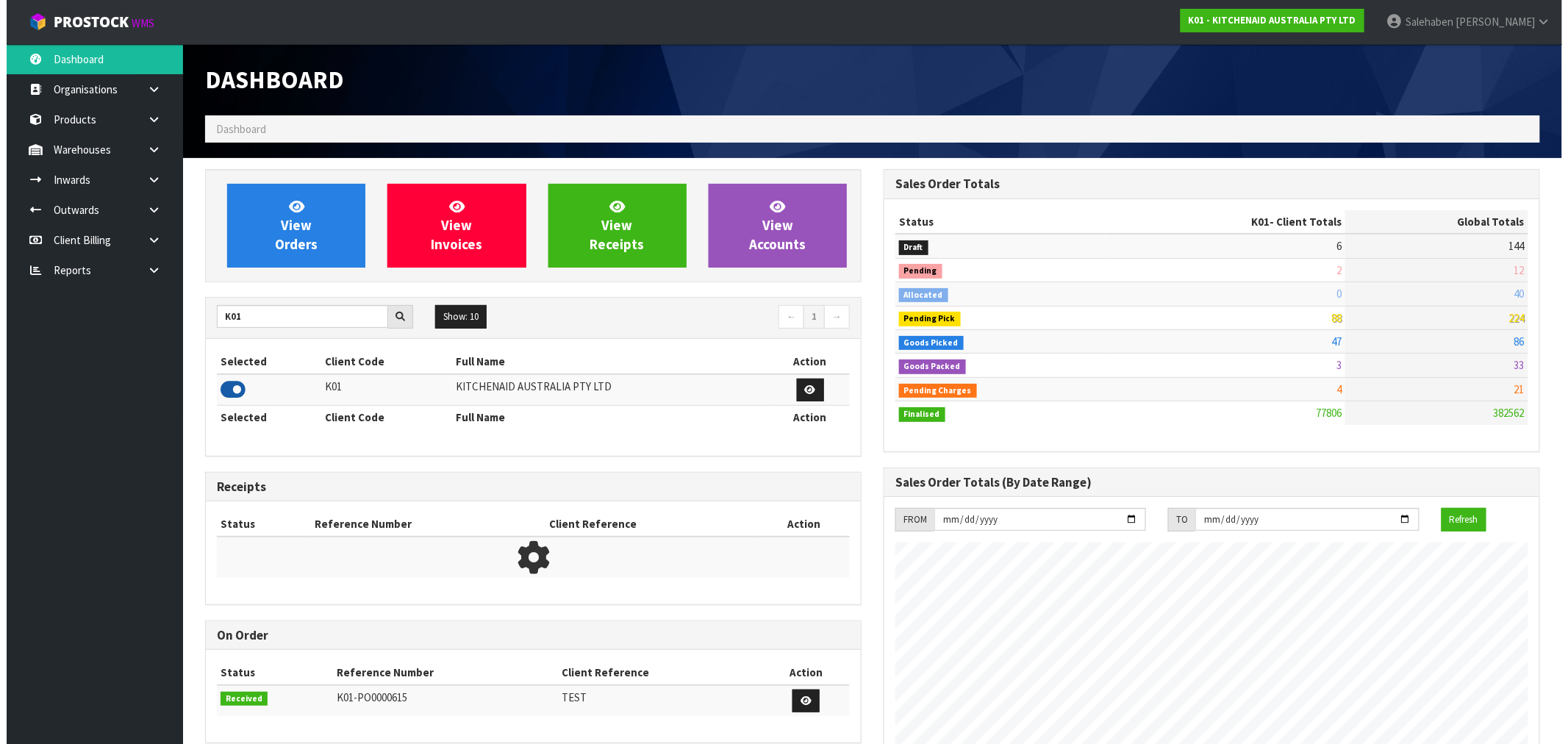
scroll to position [1114, 678]
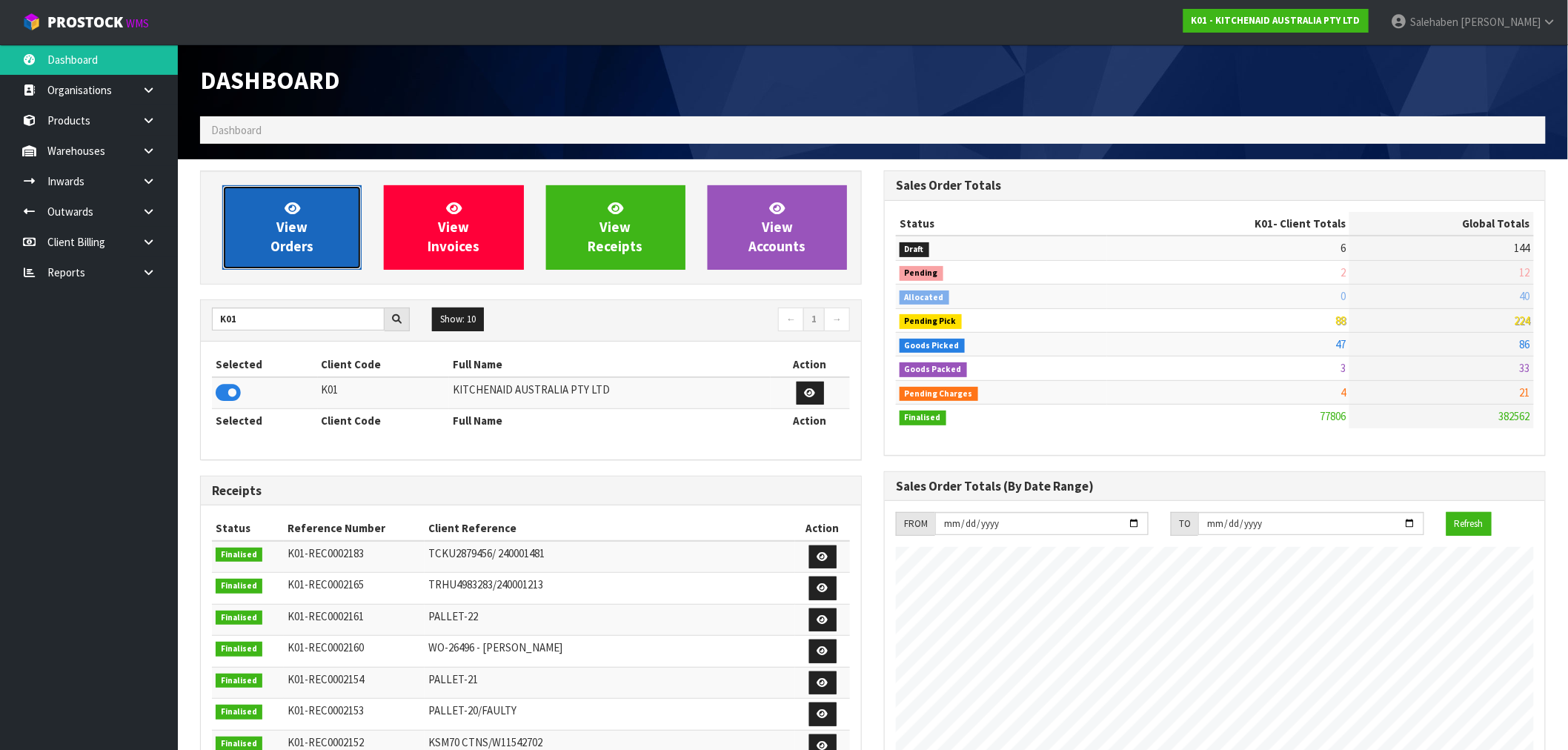
click at [279, 258] on link "View Orders" at bounding box center [291, 227] width 139 height 85
